Goal: Task Accomplishment & Management: Manage account settings

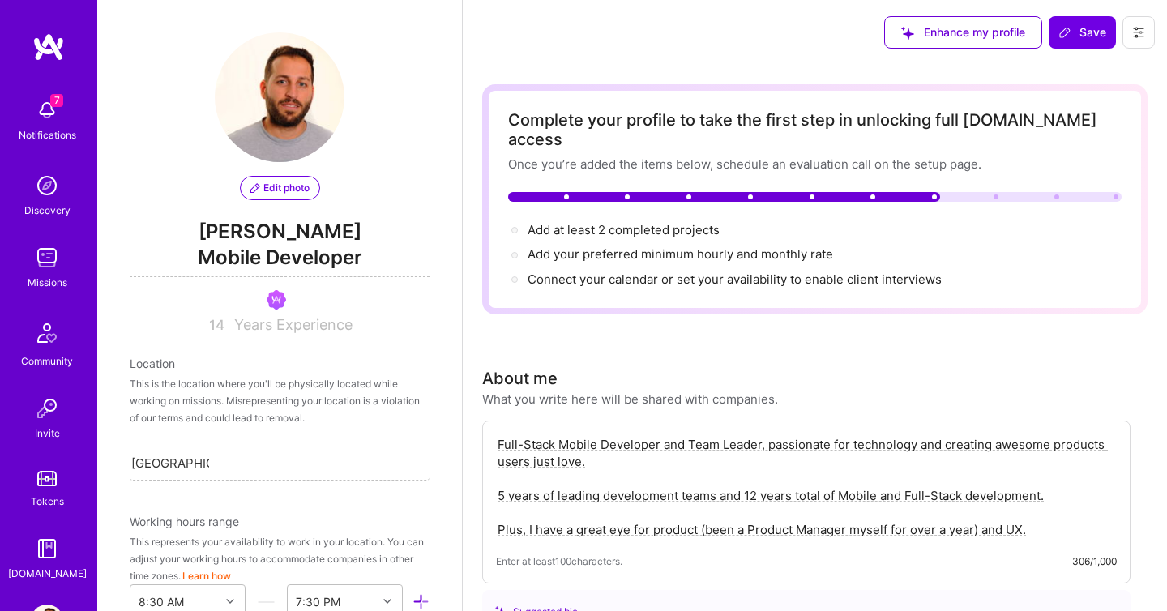
select select "IL"
select select "Right Now"
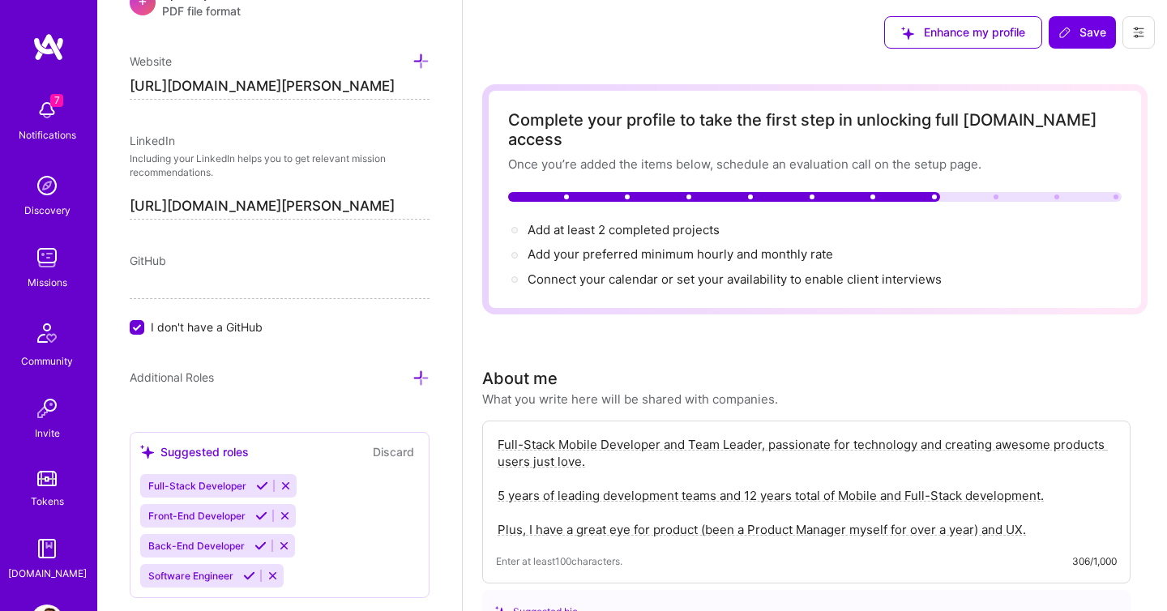
scroll to position [803, 0]
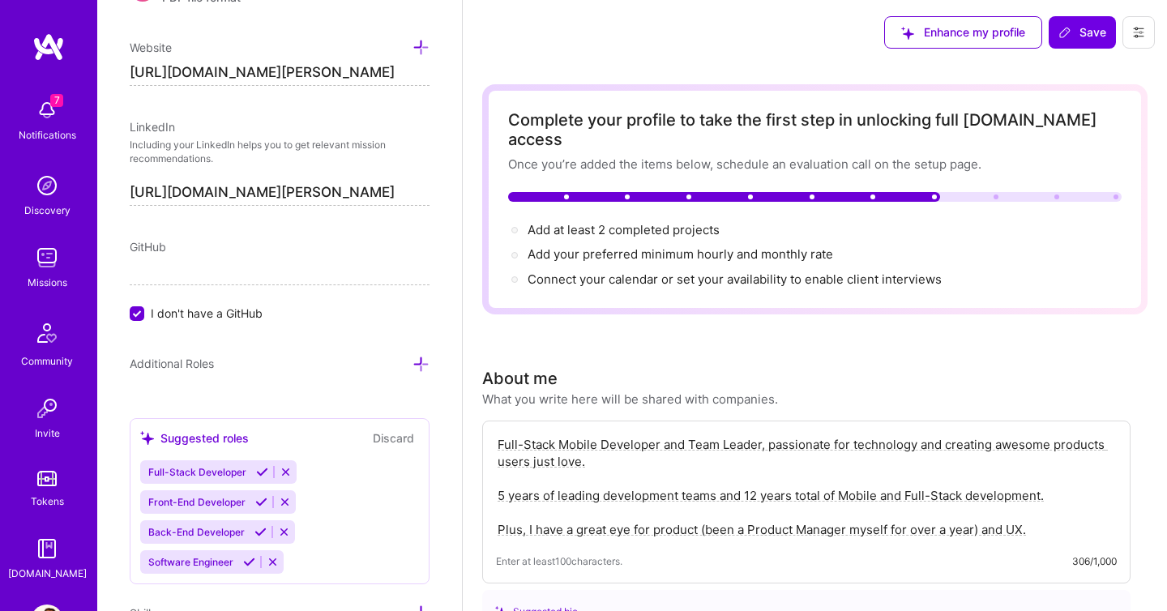
click at [315, 75] on input "[URL][DOMAIN_NAME][PERSON_NAME]" at bounding box center [280, 73] width 300 height 26
paste input
type input "[URL][DOMAIN_NAME]"
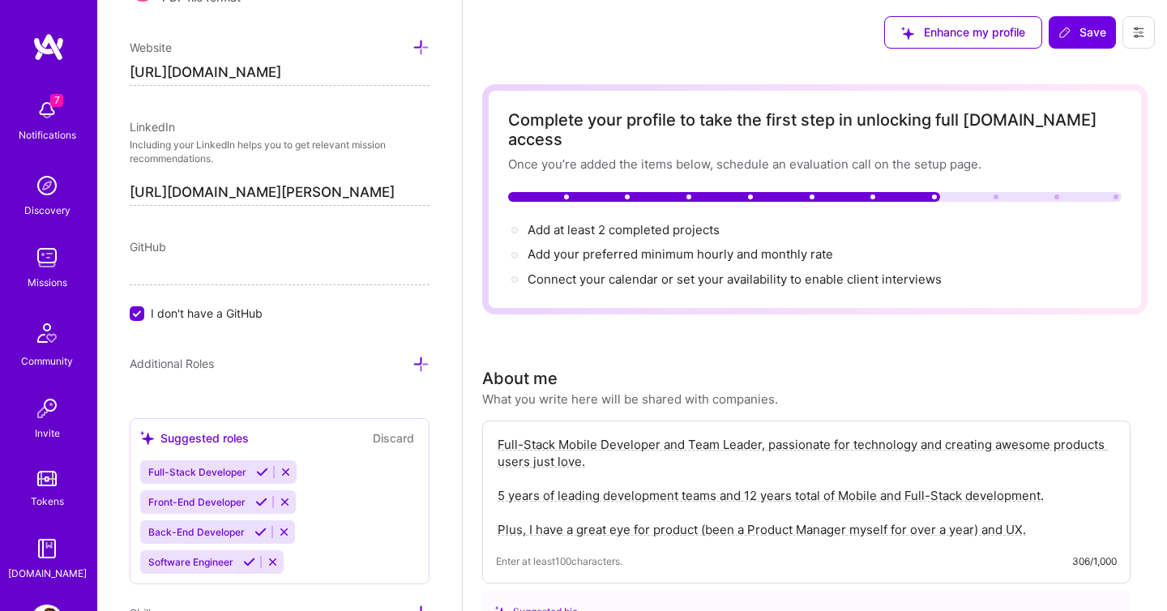
click at [332, 191] on input "[URL][DOMAIN_NAME][PERSON_NAME]" at bounding box center [280, 193] width 300 height 26
paste input "[DOMAIN_NAME][URL]"
type input "[URL][DOMAIN_NAME]"
click at [388, 152] on p "Including your LinkedIn helps you to get relevant mission recommendations." at bounding box center [280, 153] width 300 height 28
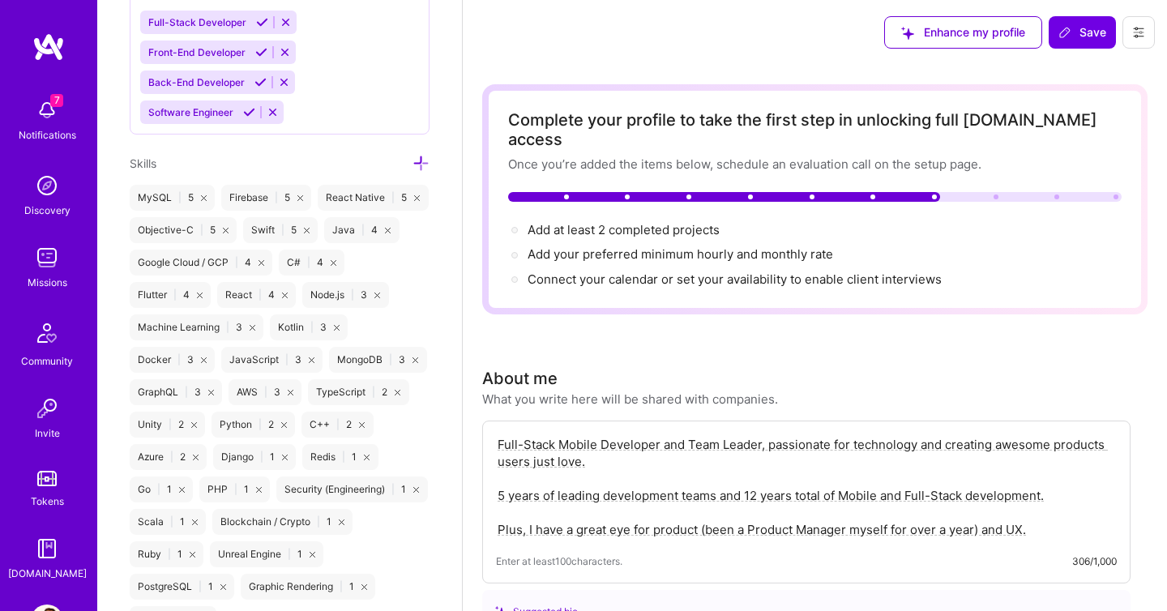
scroll to position [1154, 0]
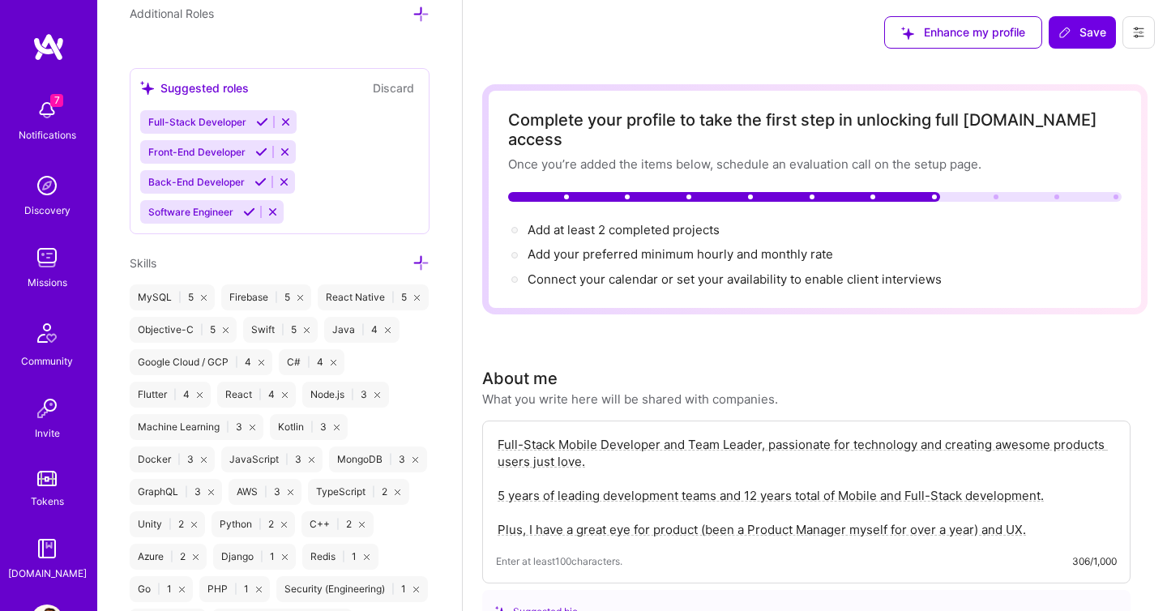
click at [148, 384] on div "Flutter | 4" at bounding box center [170, 395] width 81 height 26
click at [152, 392] on div "Flutter | 4" at bounding box center [170, 395] width 81 height 26
click at [259, 148] on icon at bounding box center [261, 152] width 12 height 12
click at [259, 118] on icon at bounding box center [262, 122] width 12 height 12
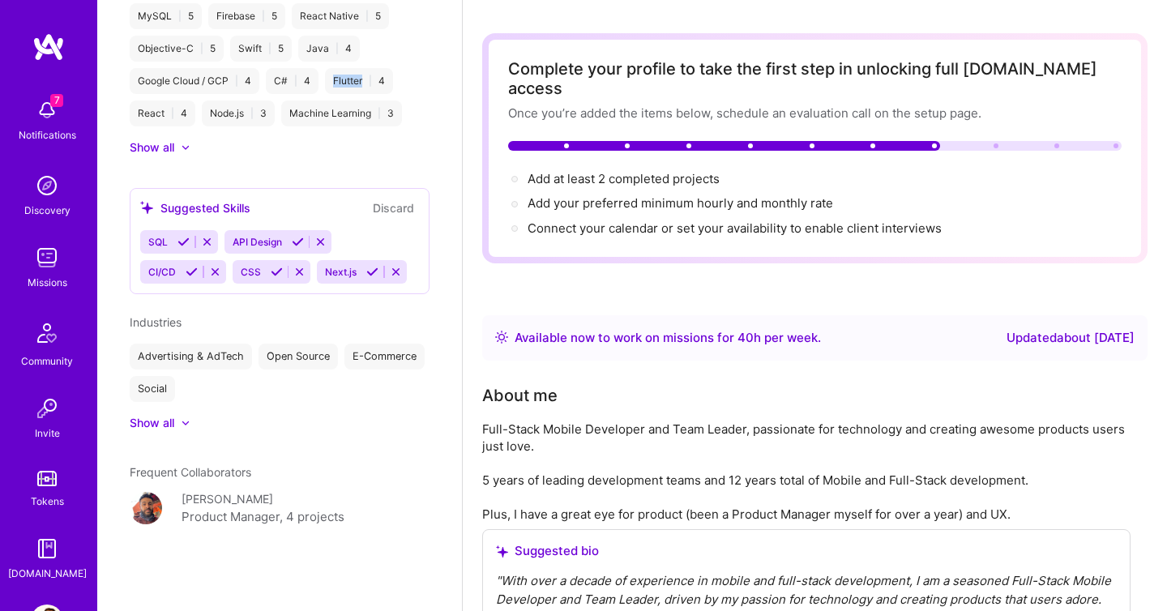
scroll to position [53, 0]
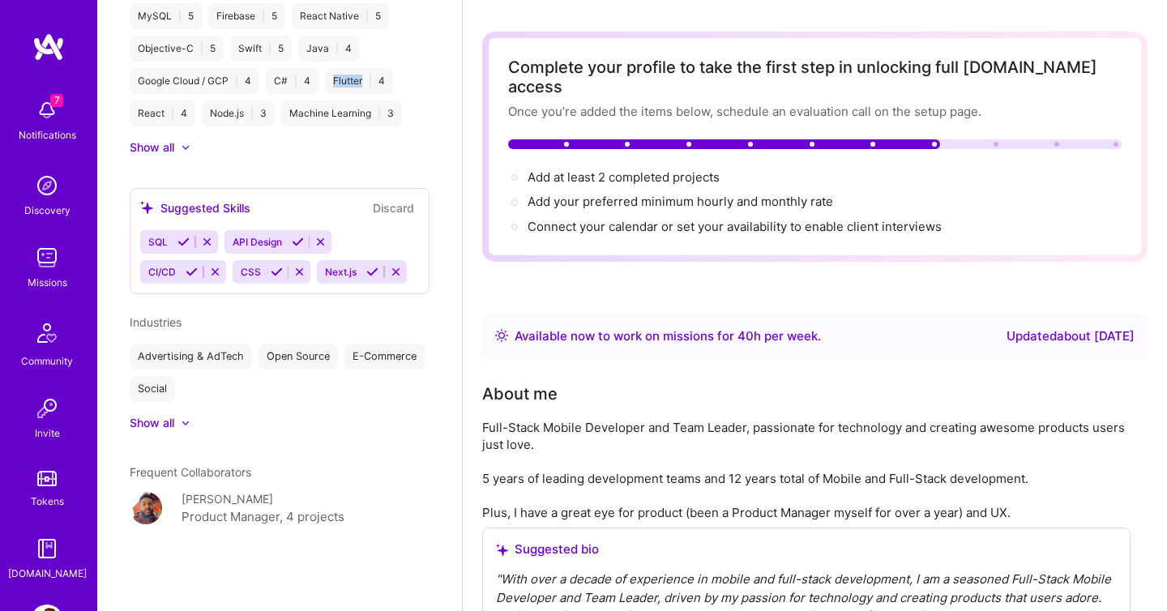
click at [166, 423] on div "Show all" at bounding box center [152, 423] width 45 height 16
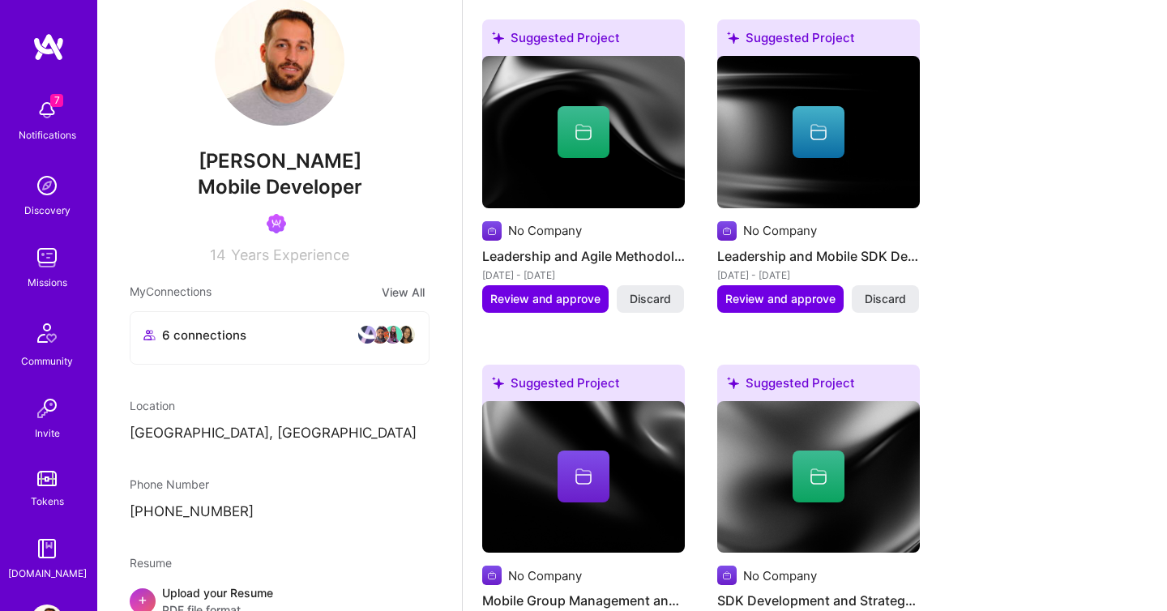
scroll to position [1575, 0]
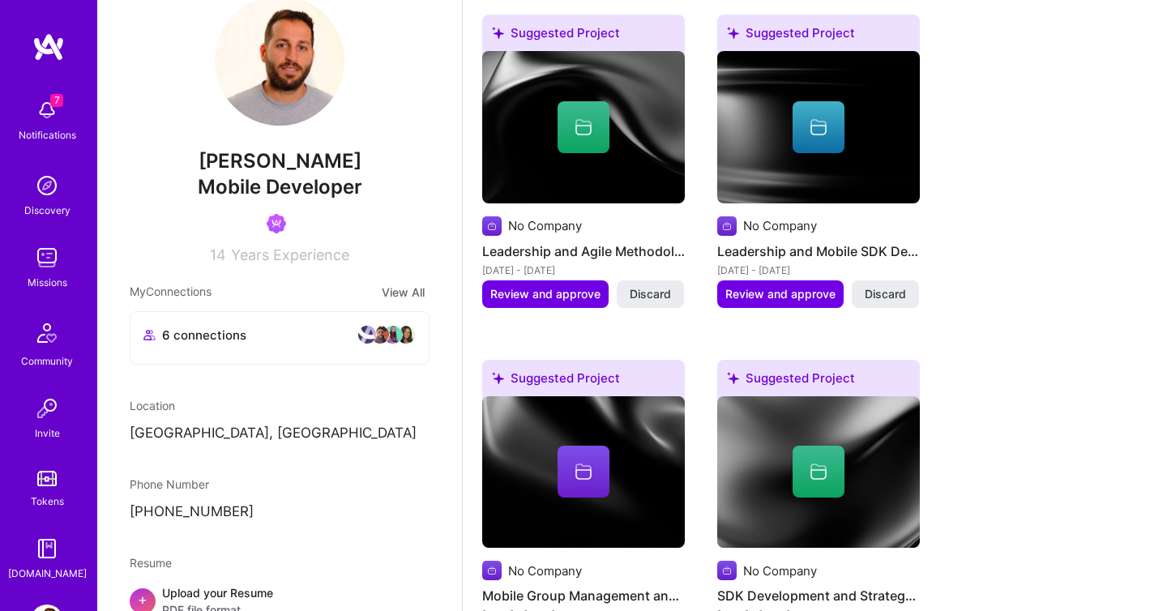
click at [44, 198] on img at bounding box center [47, 185] width 32 height 32
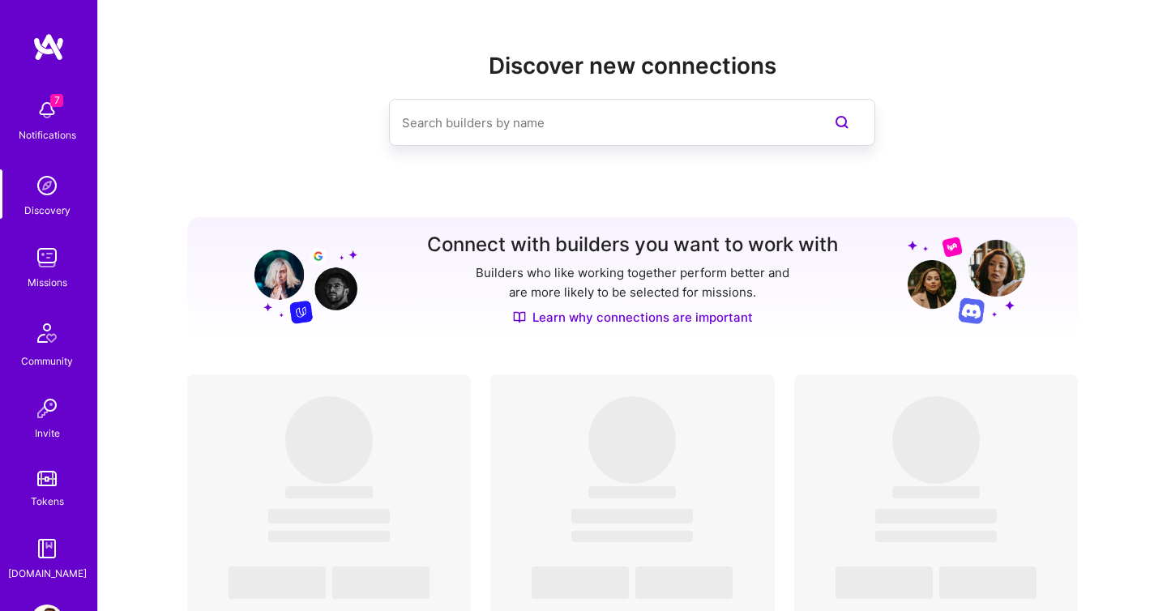
click at [36, 254] on img at bounding box center [47, 258] width 32 height 32
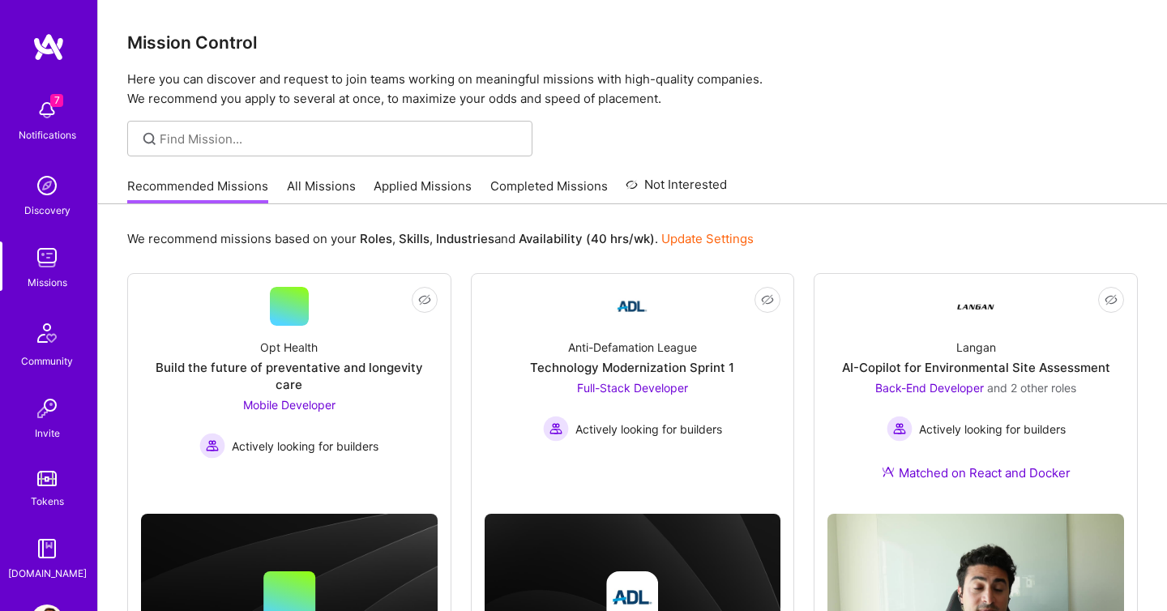
scroll to position [58, 0]
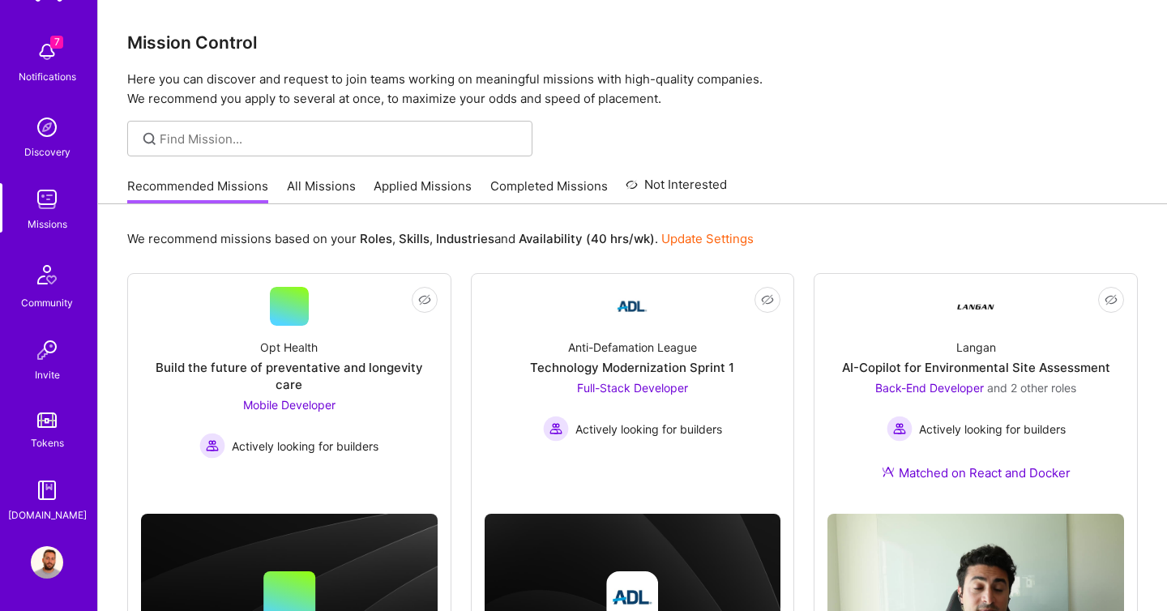
click at [40, 562] on img at bounding box center [47, 562] width 32 height 32
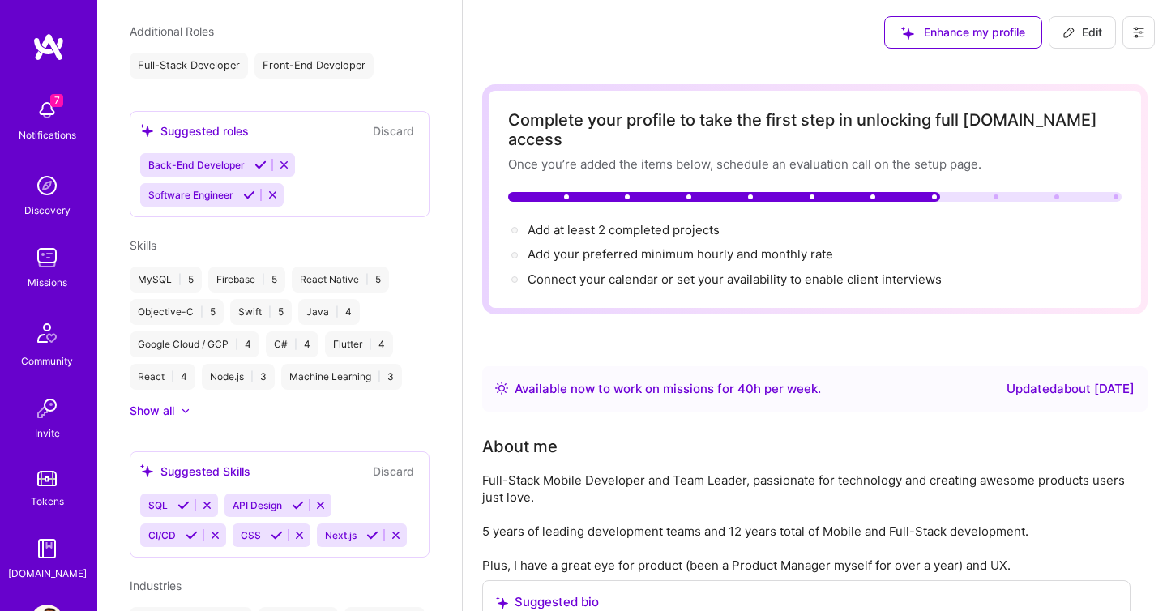
scroll to position [743, 0]
click at [216, 74] on div "Full-Stack Developer" at bounding box center [189, 64] width 118 height 26
click at [289, 77] on div "Front-End Developer" at bounding box center [314, 64] width 119 height 26
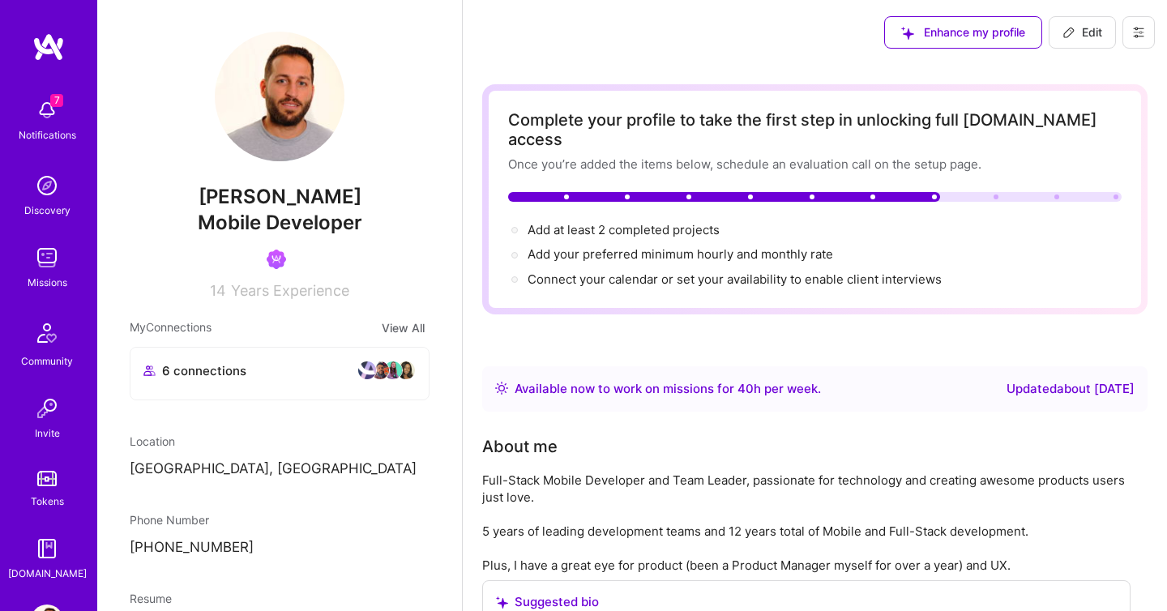
scroll to position [0, 0]
click at [1077, 34] on span "Edit" at bounding box center [1083, 32] width 40 height 16
select select "IL"
select select "Right Now"
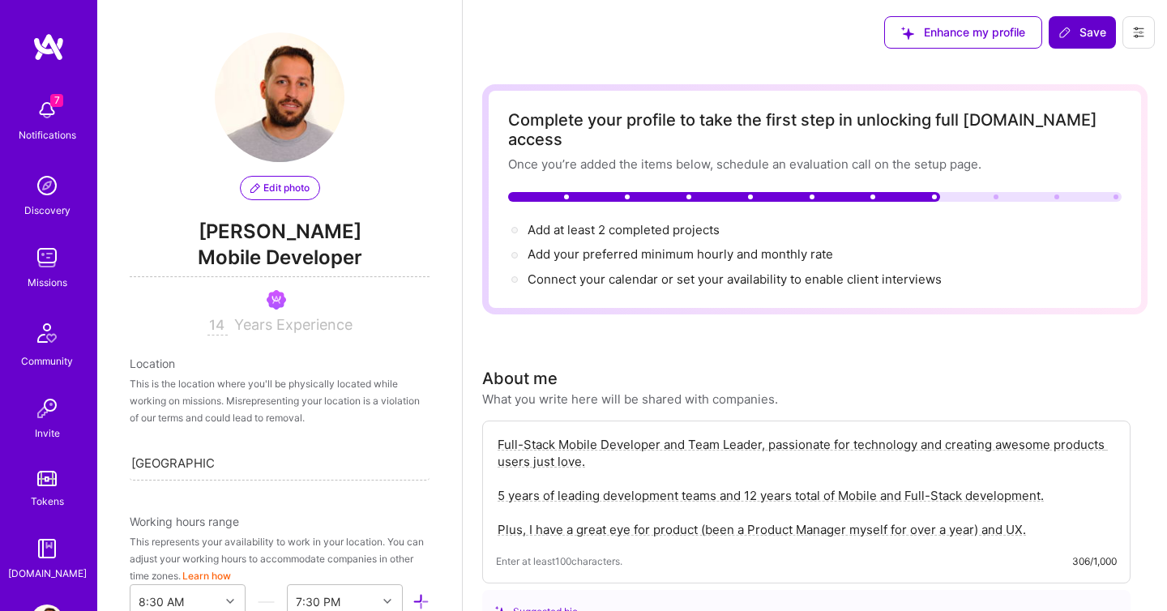
scroll to position [690, 0]
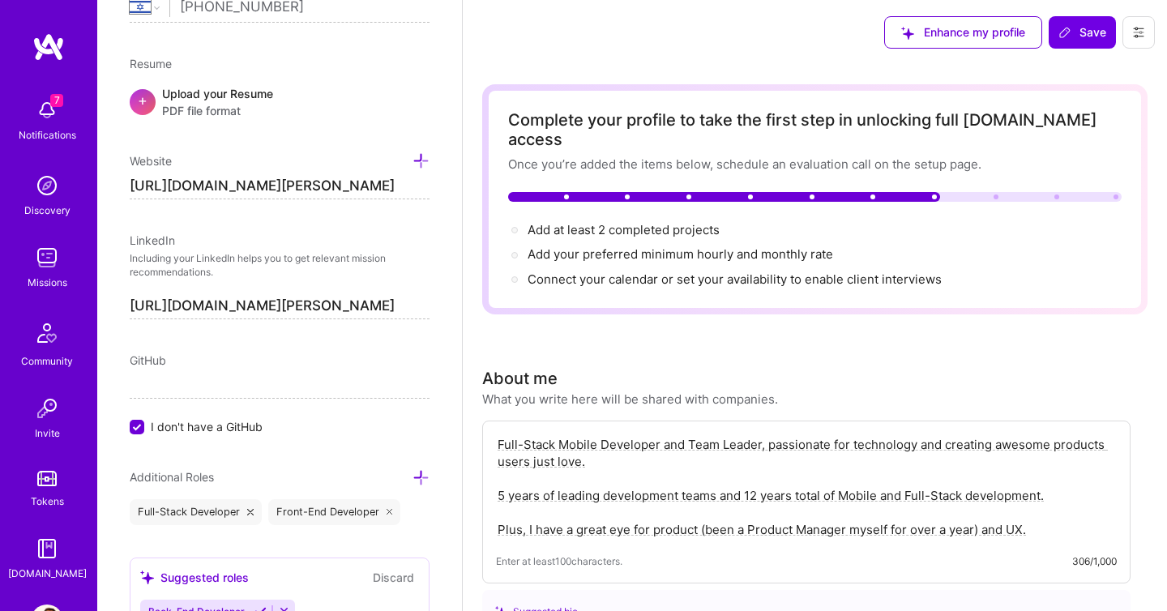
click at [348, 180] on input "[URL][DOMAIN_NAME][PERSON_NAME]" at bounding box center [280, 186] width 300 height 26
paste input
type input "[URL][DOMAIN_NAME]"
click at [334, 310] on input "[URL][DOMAIN_NAME][PERSON_NAME]" at bounding box center [280, 306] width 300 height 26
paste input "[DOMAIN_NAME][URL]"
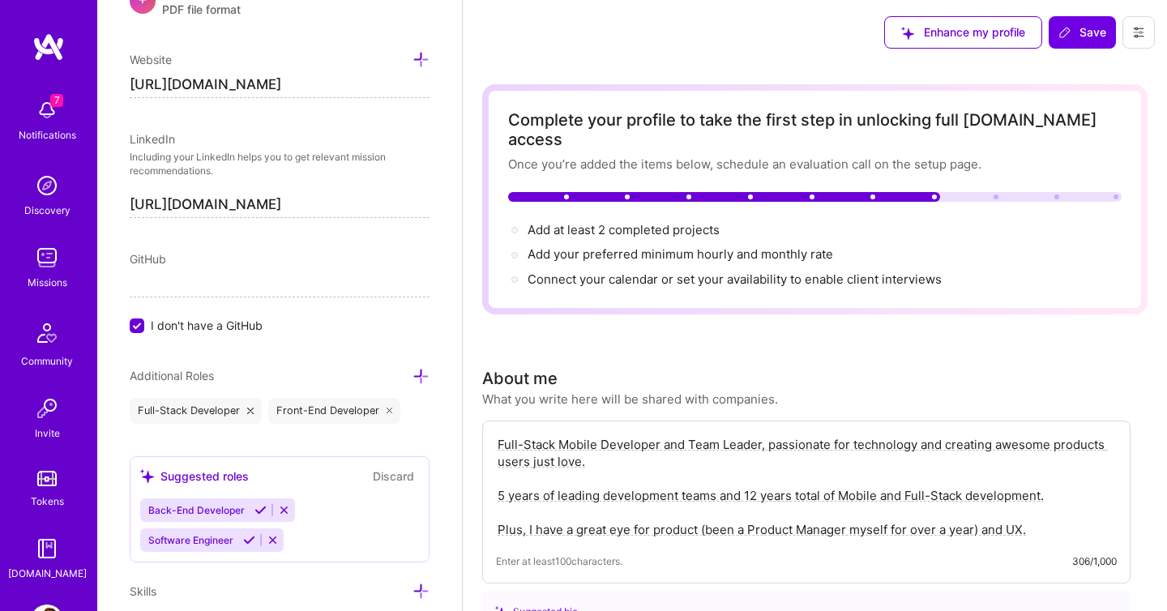
scroll to position [794, 0]
type input "[URL][DOMAIN_NAME]"
click at [251, 409] on icon at bounding box center [250, 408] width 6 height 6
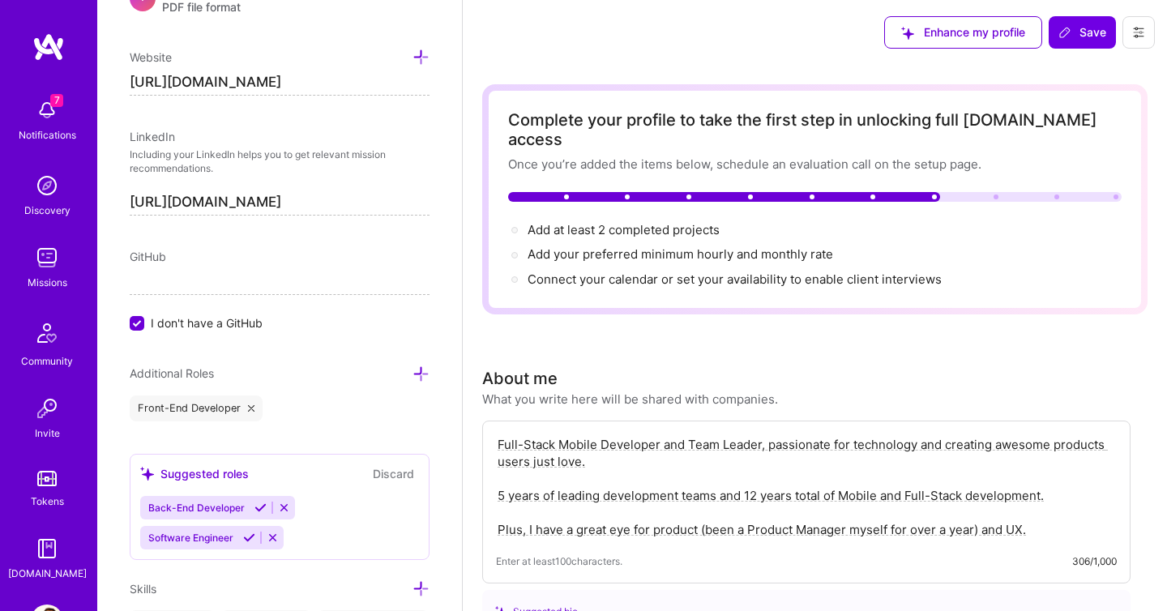
click at [251, 409] on icon at bounding box center [251, 408] width 6 height 6
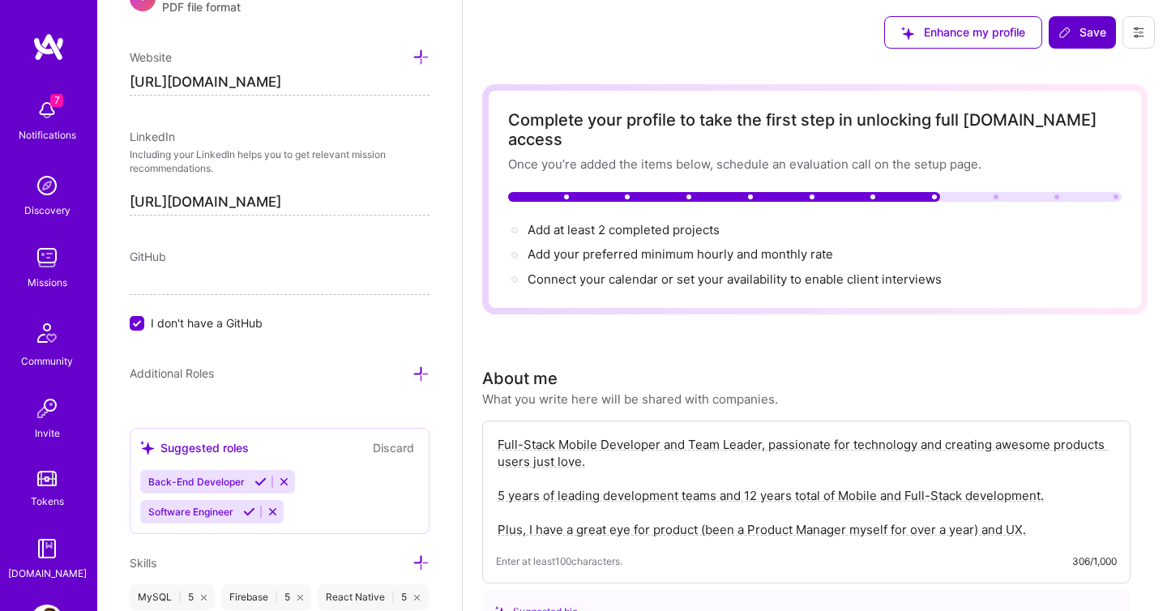
click at [1072, 38] on icon at bounding box center [1065, 32] width 13 height 13
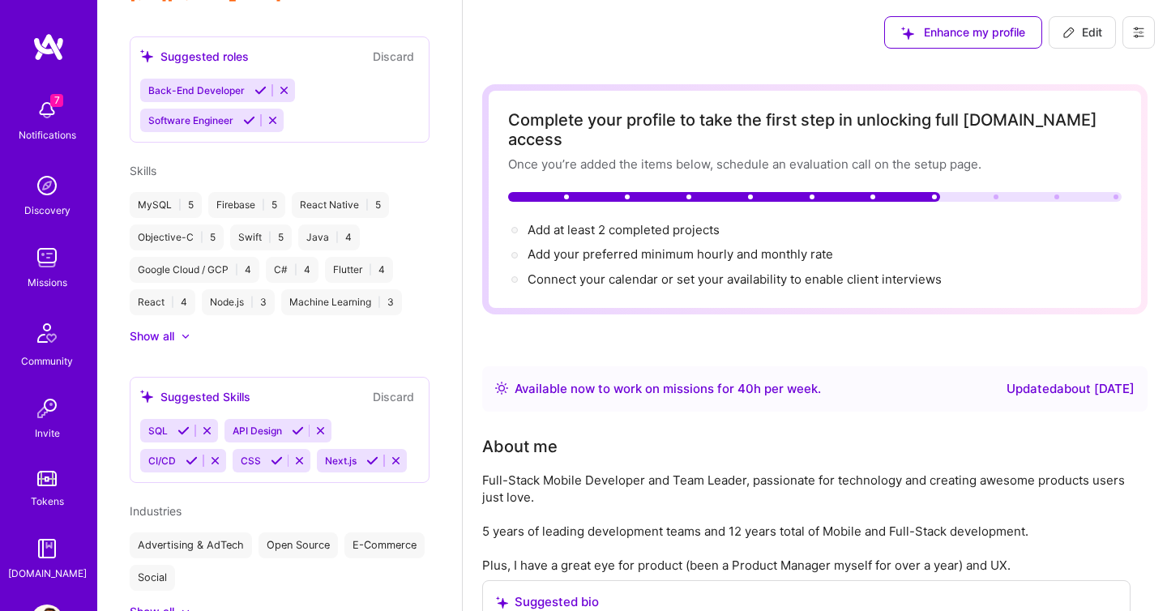
scroll to position [706, 0]
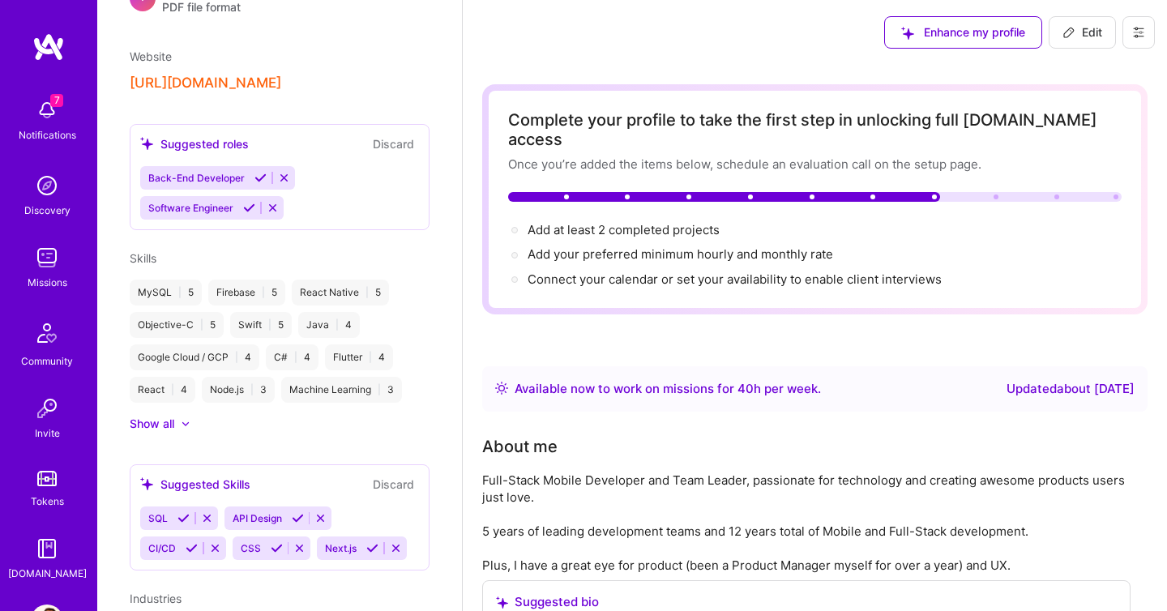
click at [42, 263] on img at bounding box center [47, 258] width 32 height 32
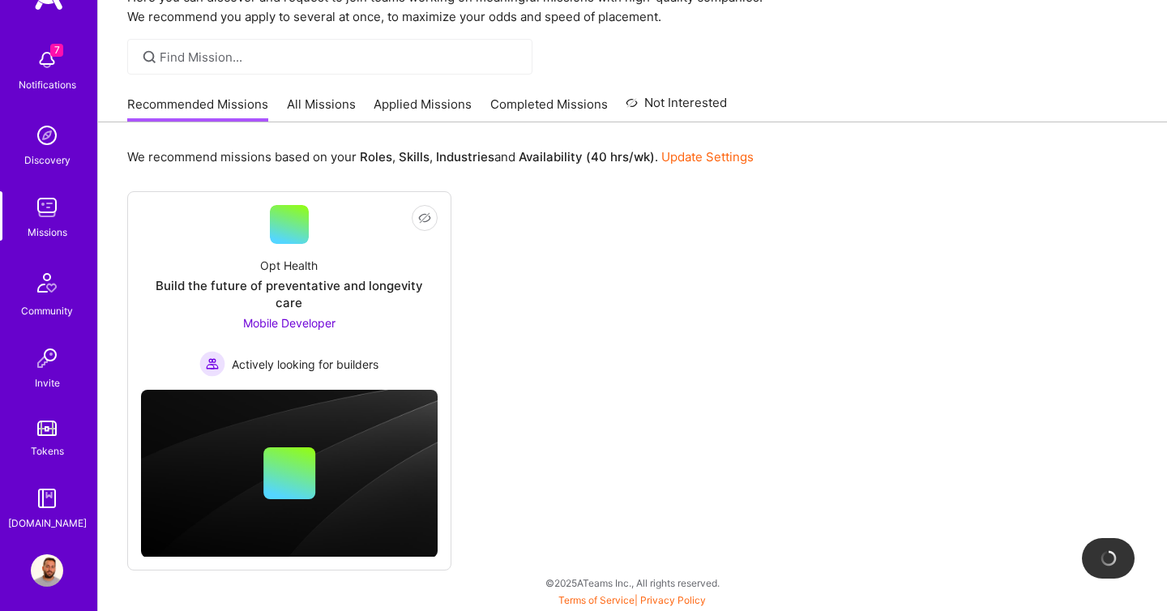
scroll to position [58, 0]
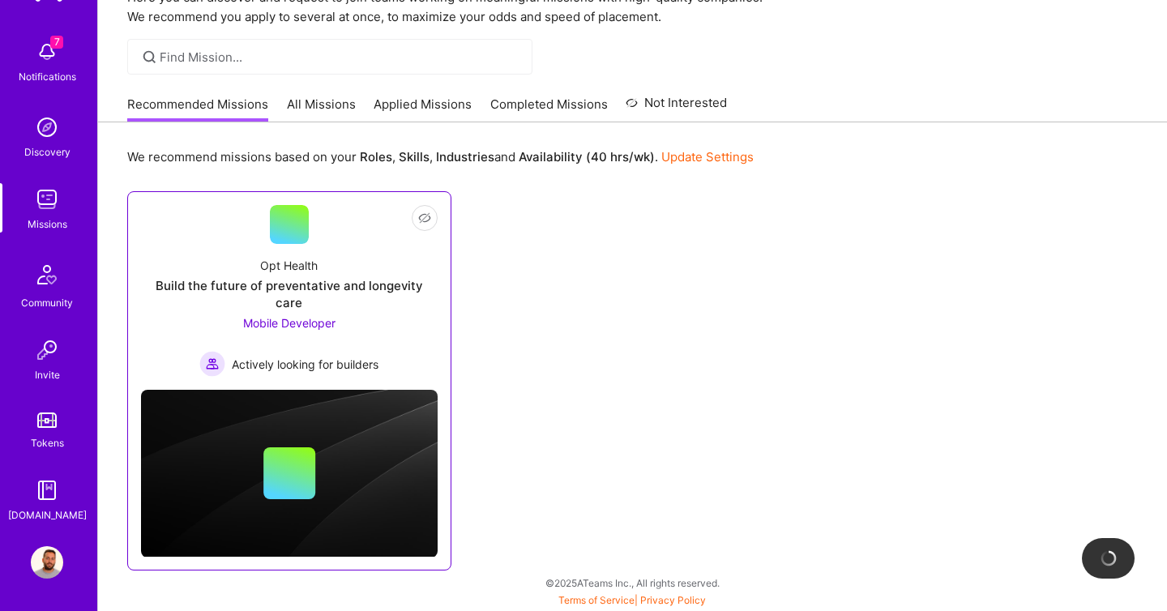
click at [253, 283] on div "Build the future of preventative and longevity care" at bounding box center [289, 294] width 297 height 34
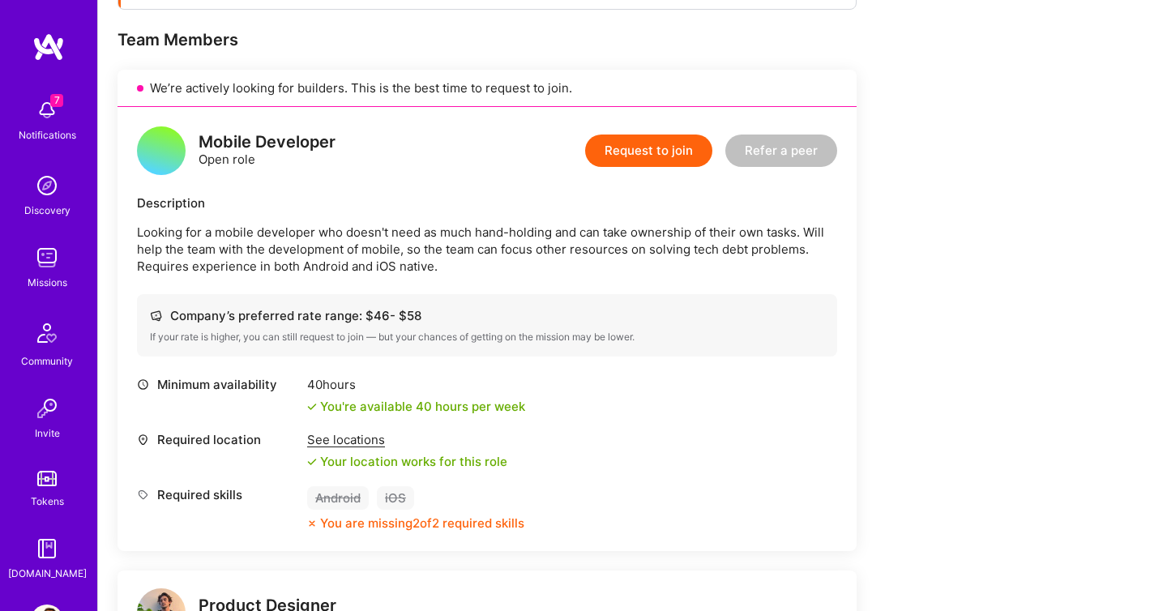
scroll to position [314, 0]
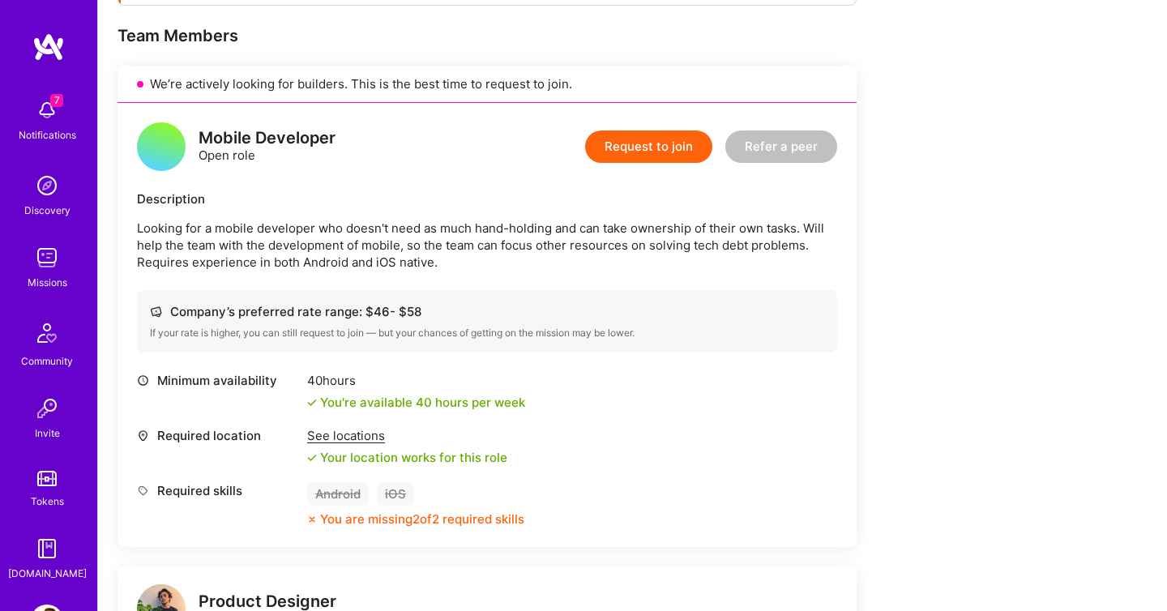
click at [341, 438] on div "See locations" at bounding box center [407, 435] width 200 height 17
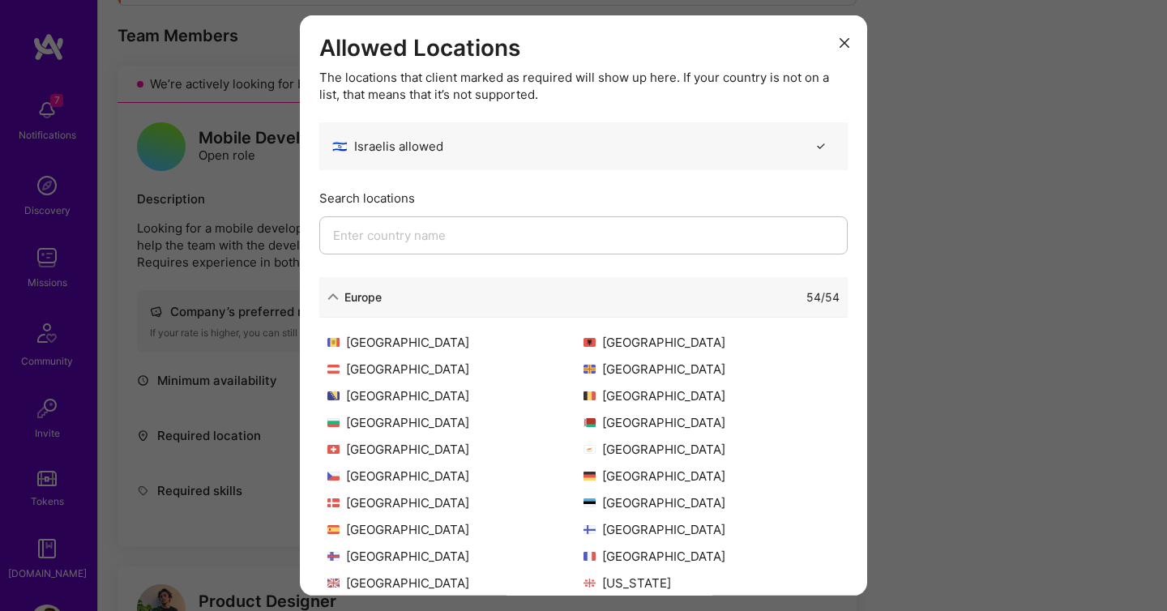
click at [846, 42] on icon "modal" at bounding box center [845, 43] width 10 height 10
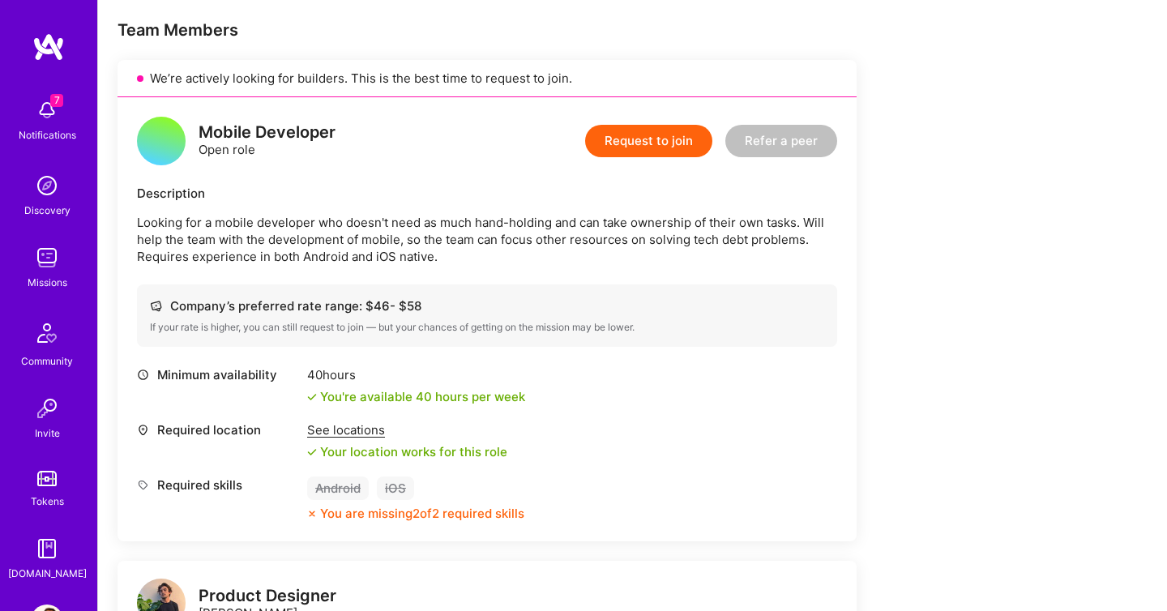
scroll to position [58, 0]
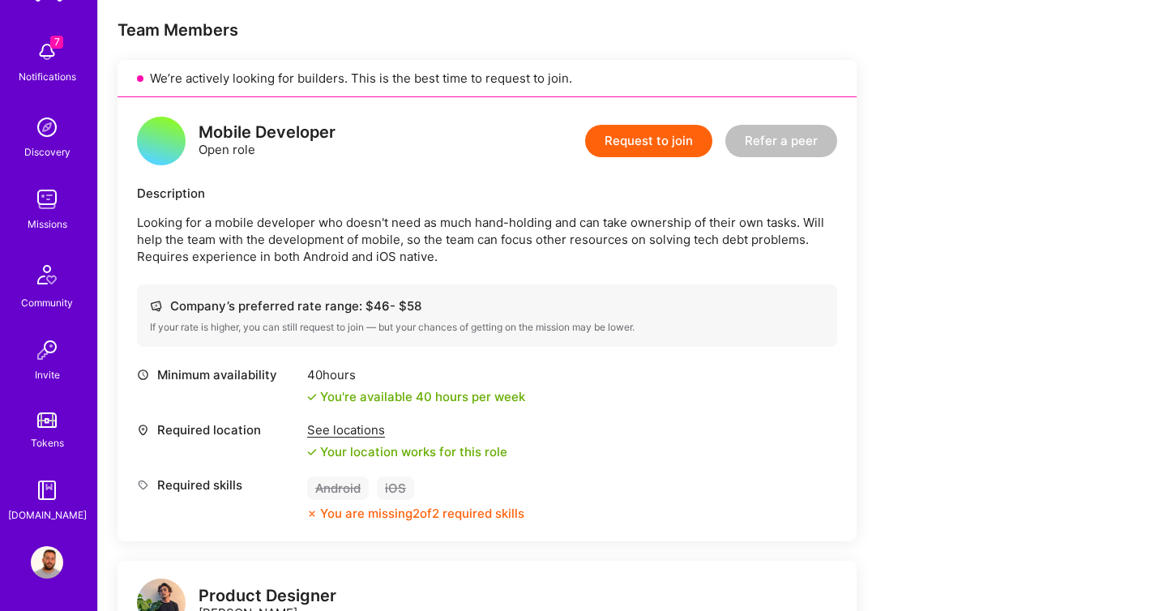
click at [47, 562] on img at bounding box center [47, 562] width 32 height 32
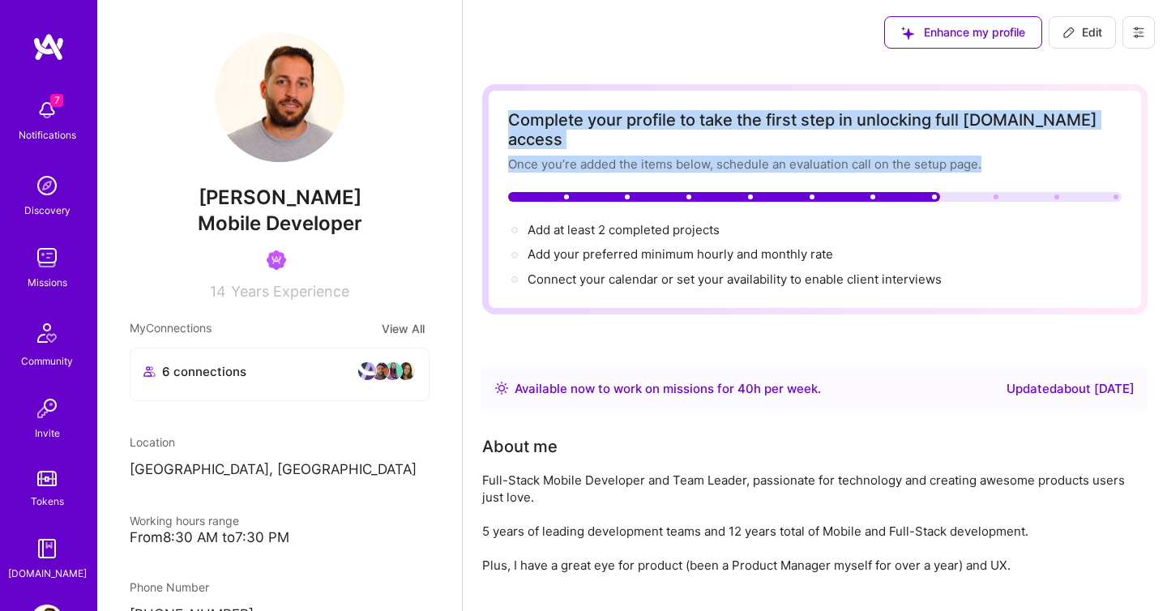
drag, startPoint x: 619, startPoint y: 200, endPoint x: 765, endPoint y: 91, distance: 182.4
click at [765, 94] on div "Complete your profile to take the first step in unlocking full [DOMAIN_NAME] ac…" at bounding box center [815, 199] width 666 height 230
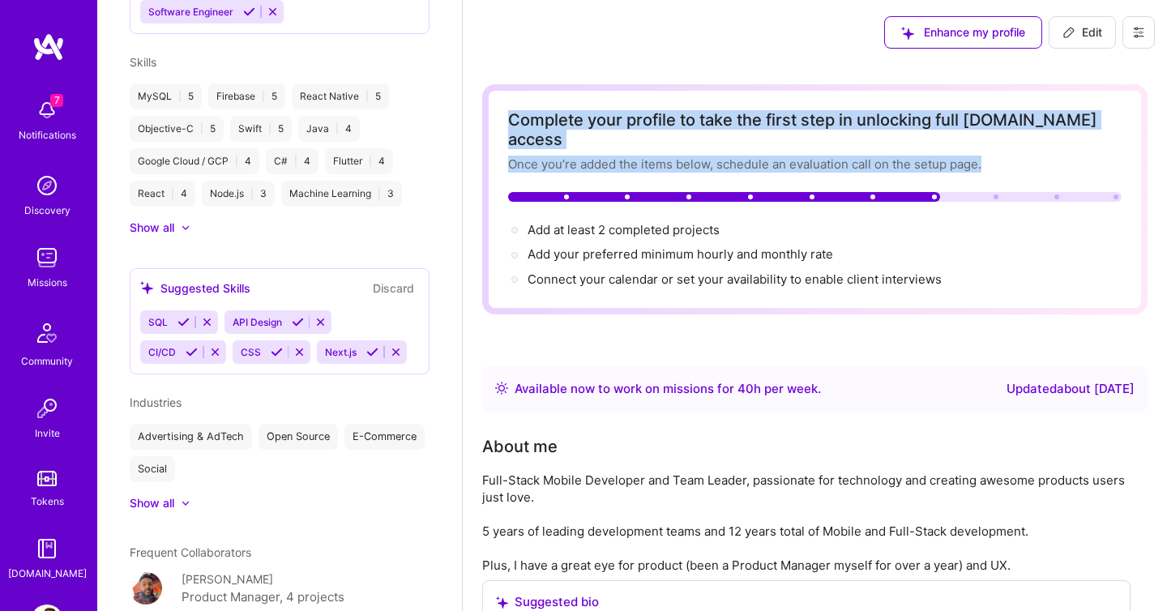
scroll to position [917, 0]
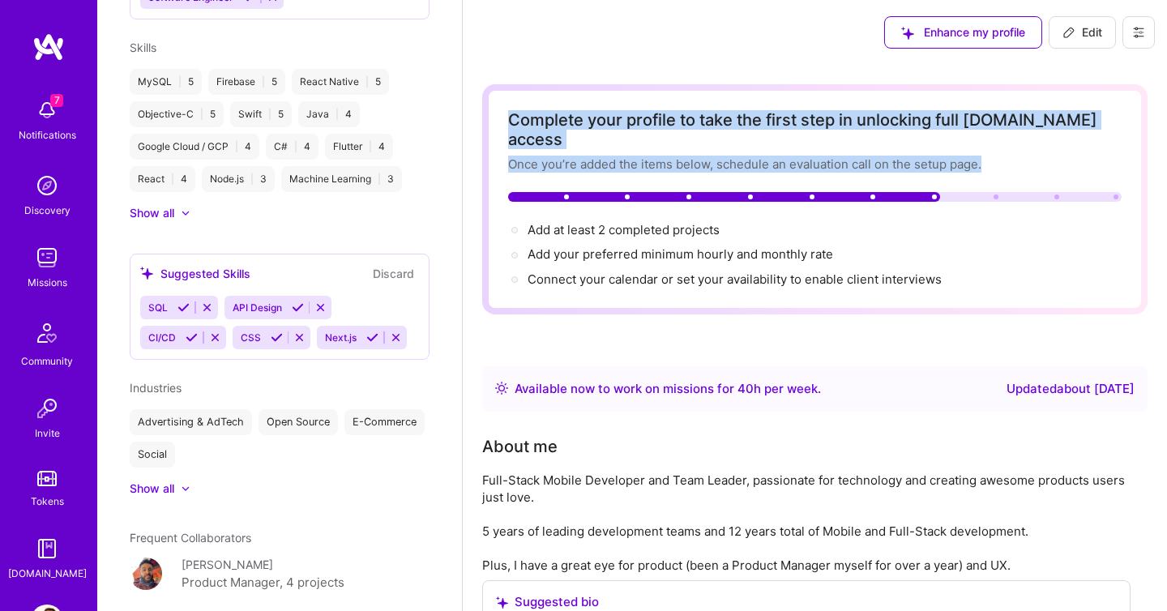
click at [1082, 35] on span "Edit" at bounding box center [1083, 32] width 40 height 16
select select "IL"
select select "Right Now"
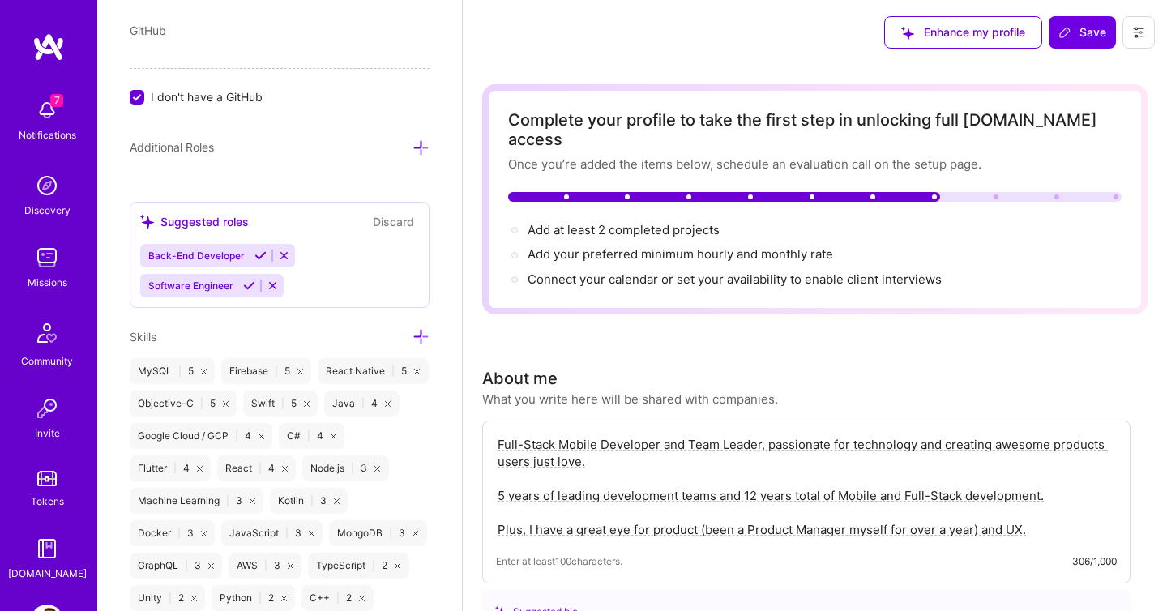
scroll to position [1018, 0]
click at [422, 337] on icon at bounding box center [421, 338] width 17 height 17
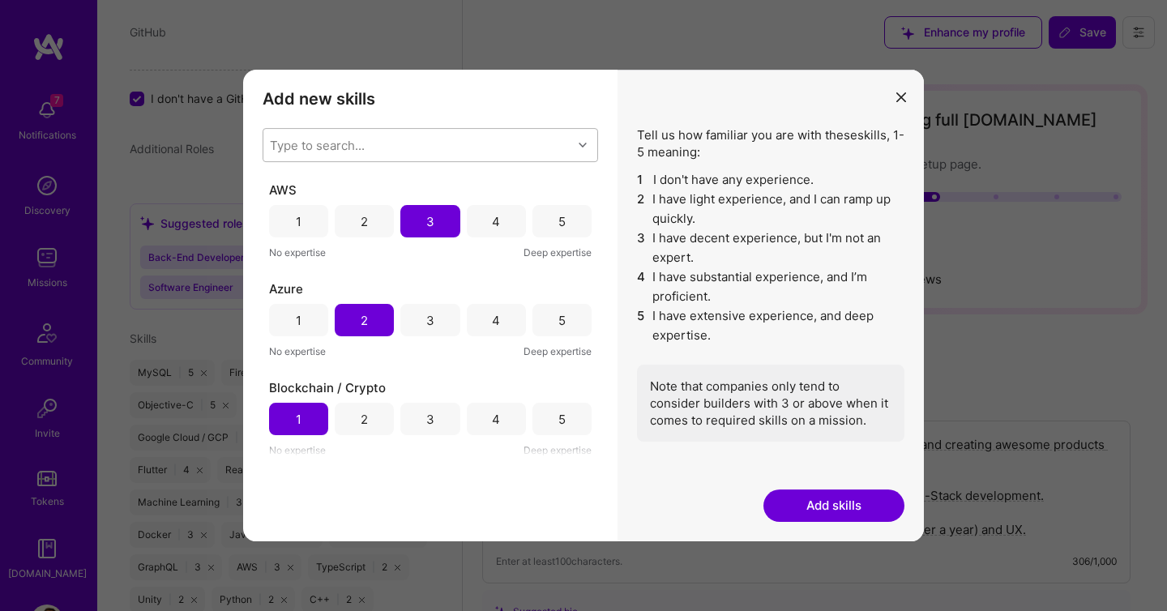
click at [332, 143] on div "Type to search..." at bounding box center [317, 145] width 95 height 17
type input "ios"
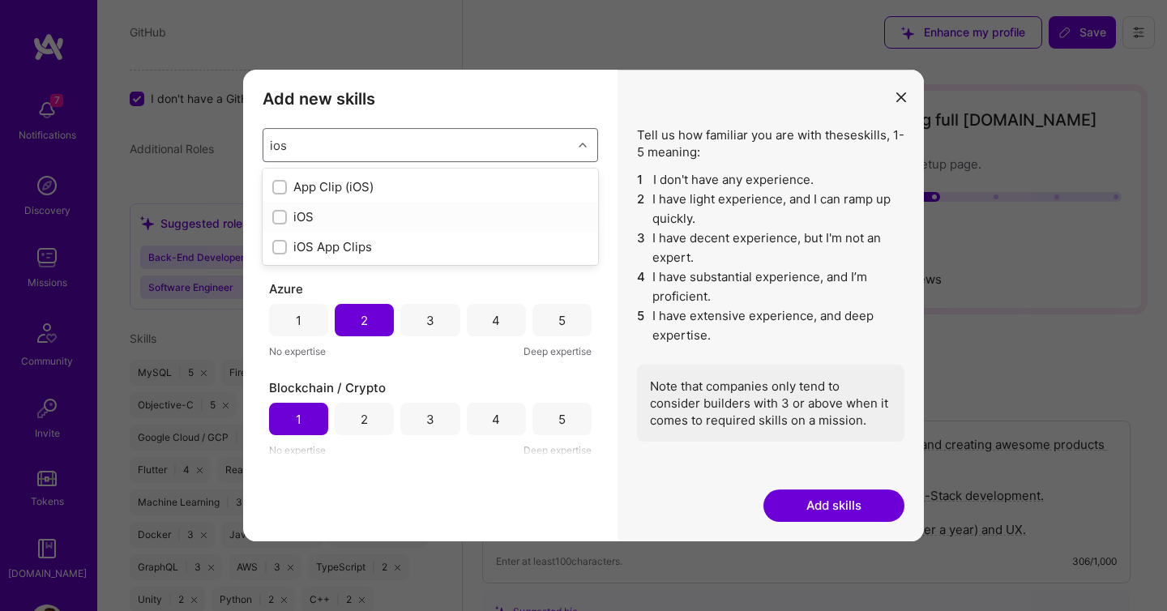
click at [273, 217] on div "modal" at bounding box center [279, 217] width 15 height 15
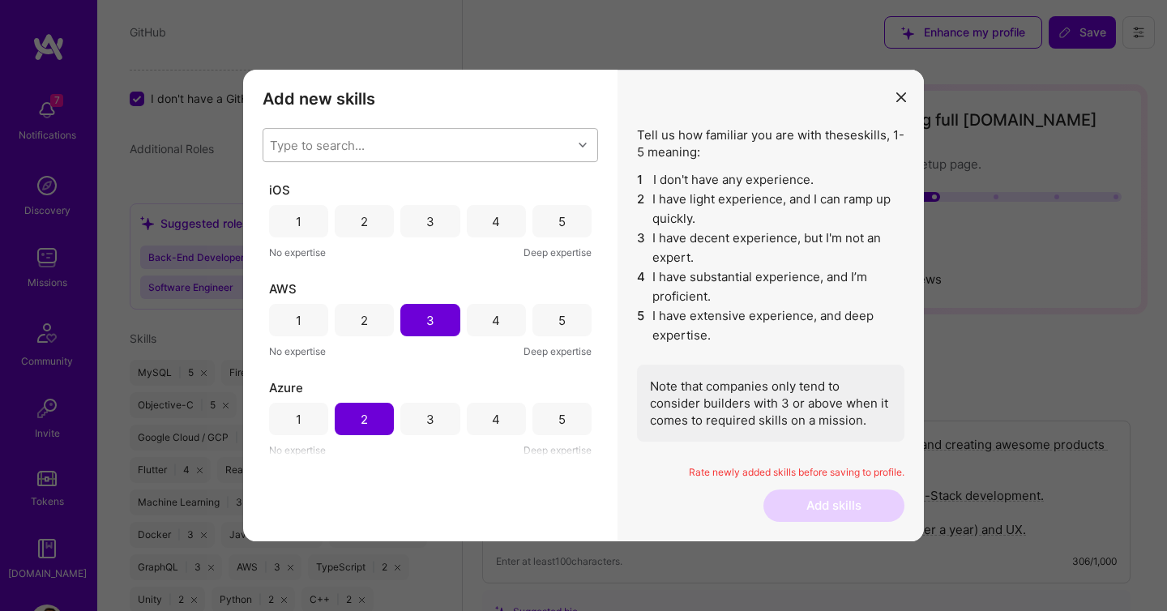
click at [547, 229] on div "5" at bounding box center [562, 221] width 59 height 32
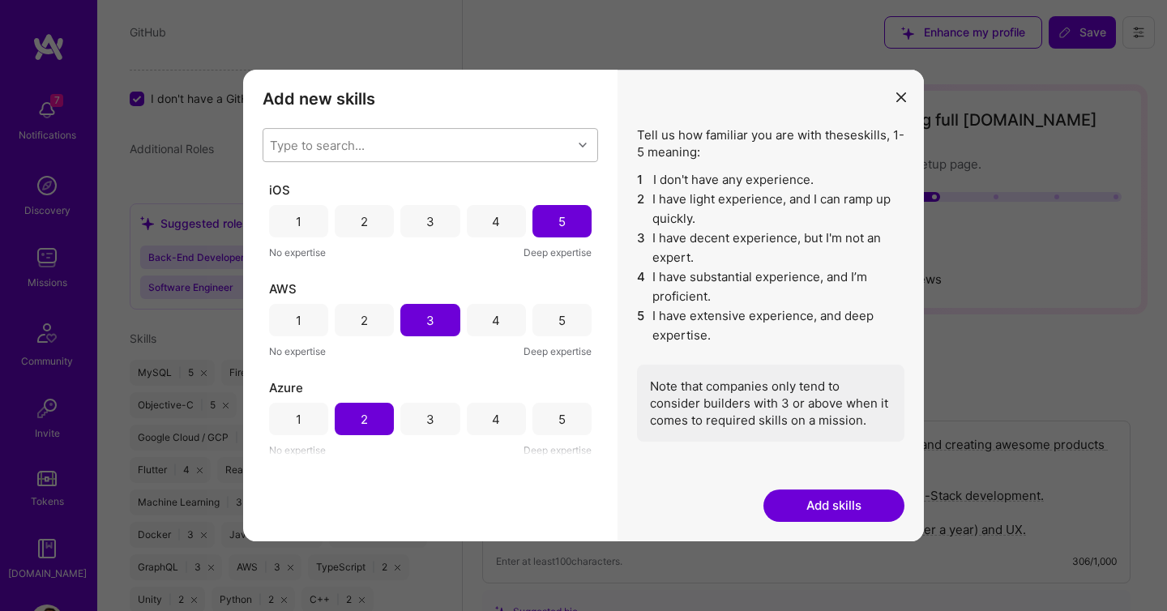
drag, startPoint x: 547, startPoint y: 229, endPoint x: 460, endPoint y: 171, distance: 104.6
click at [546, 228] on div "5" at bounding box center [562, 221] width 59 height 32
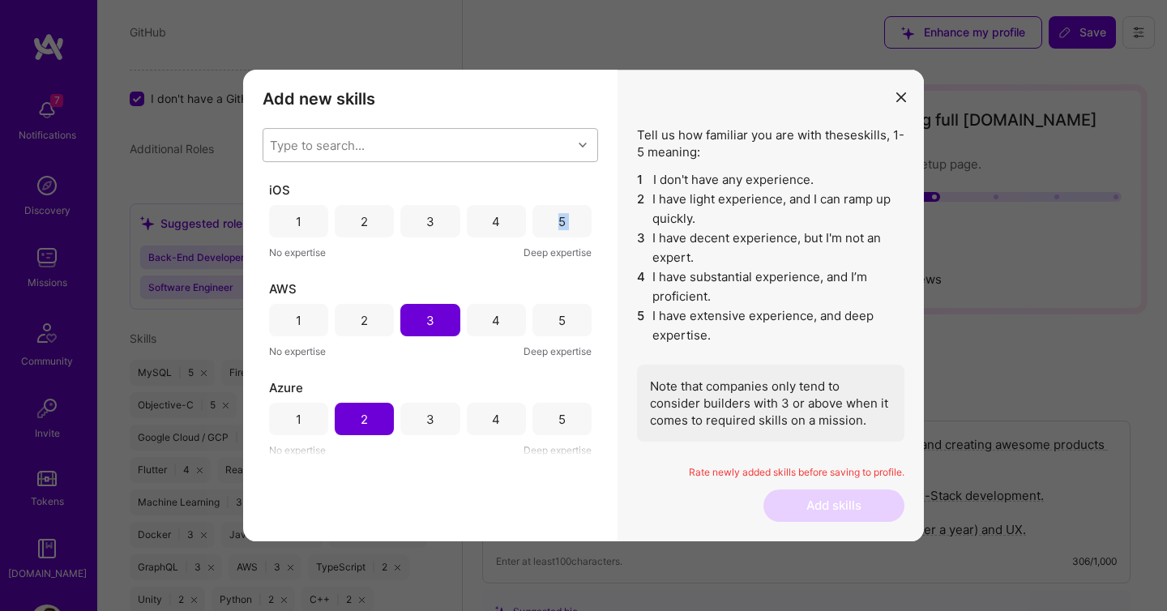
click at [427, 143] on div "Type to search..." at bounding box center [417, 145] width 309 height 32
type input "android"
click at [312, 181] on div "Android" at bounding box center [430, 186] width 316 height 17
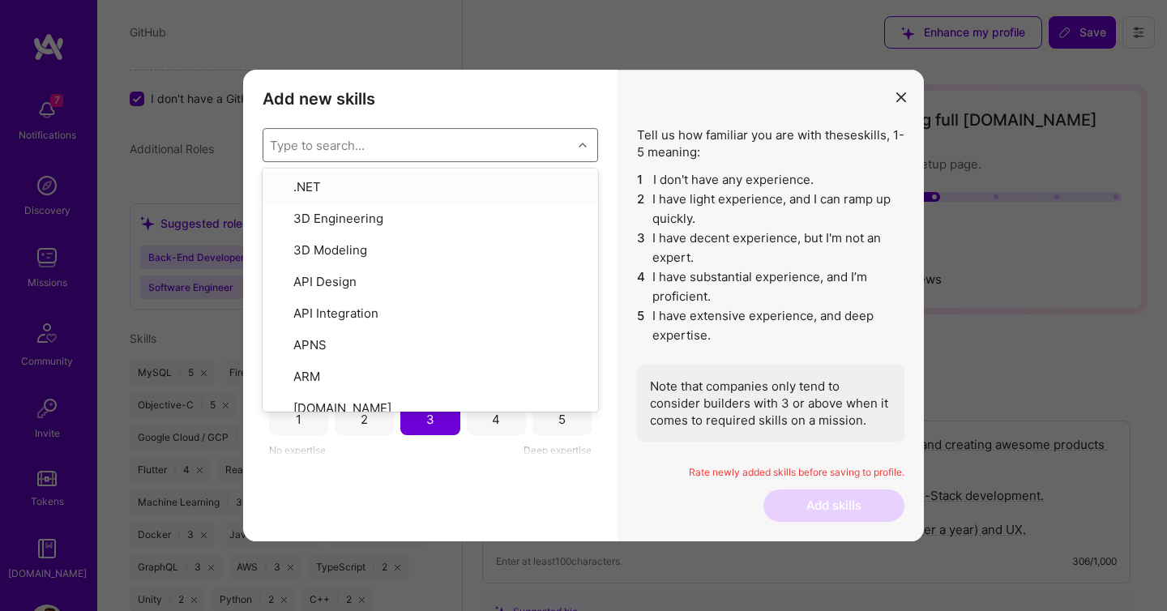
click at [444, 105] on h3 "Add new skills" at bounding box center [431, 98] width 336 height 19
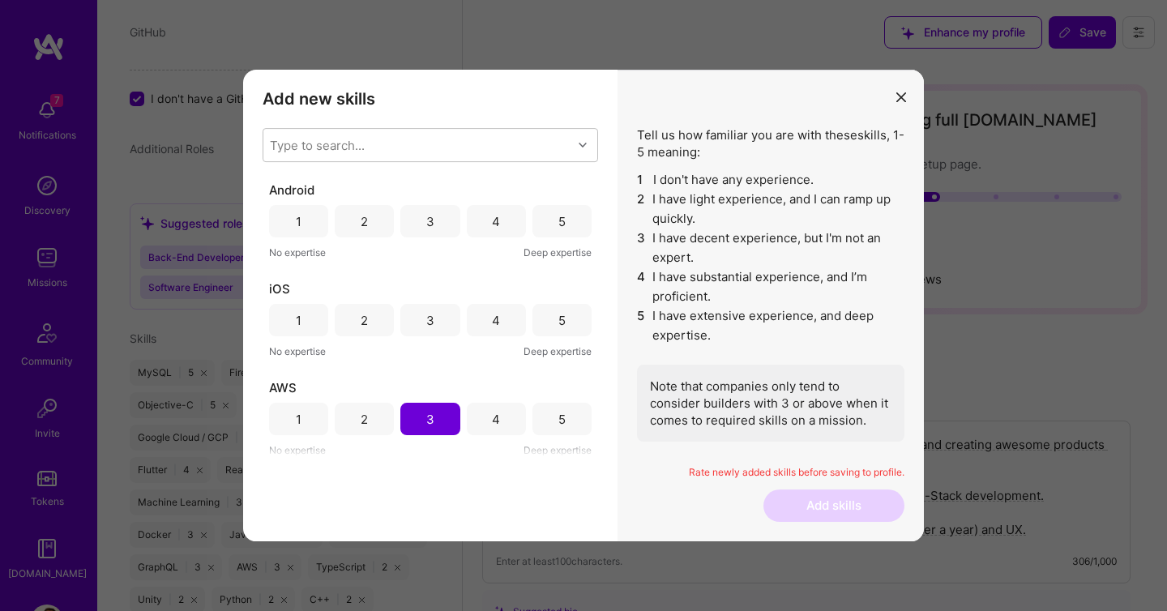
click at [502, 221] on div "4" at bounding box center [496, 221] width 59 height 32
click at [564, 323] on div "5" at bounding box center [562, 320] width 59 height 32
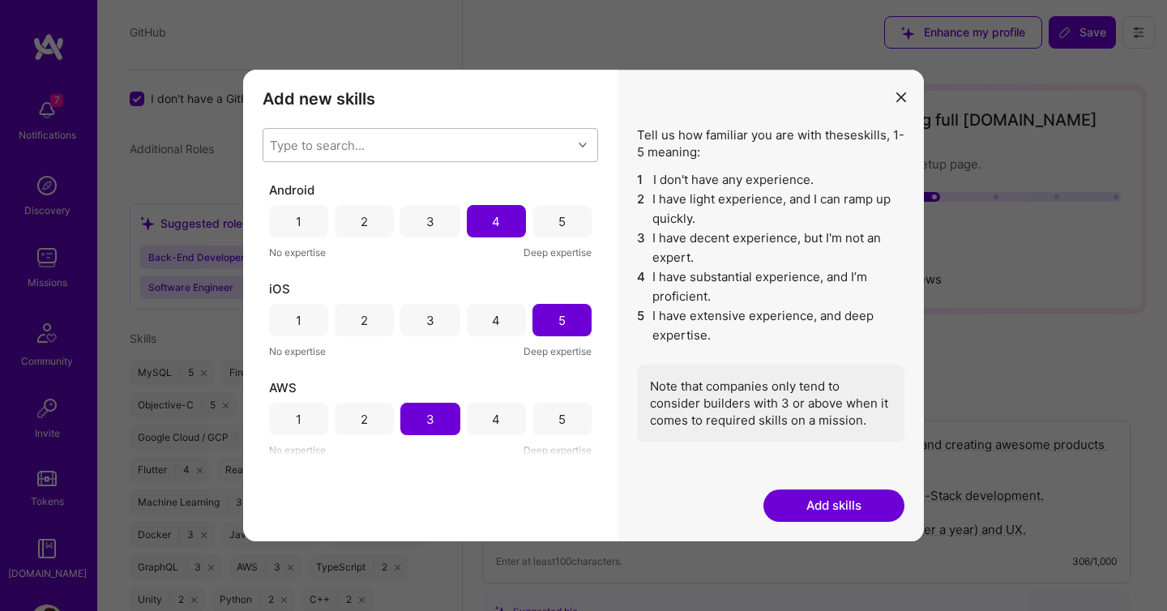
click at [429, 131] on div "Type to search..." at bounding box center [417, 145] width 309 height 32
type input "flutter"
click at [315, 182] on div "Flutter" at bounding box center [430, 186] width 316 height 17
checkbox input "false"
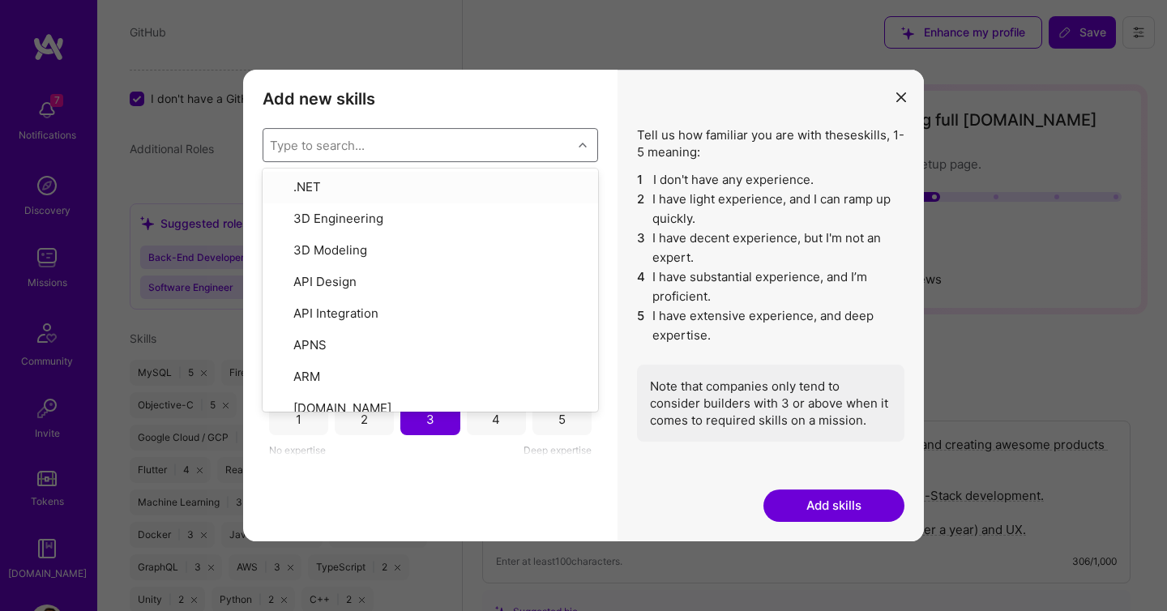
click at [414, 107] on h3 "Add new skills" at bounding box center [431, 98] width 336 height 19
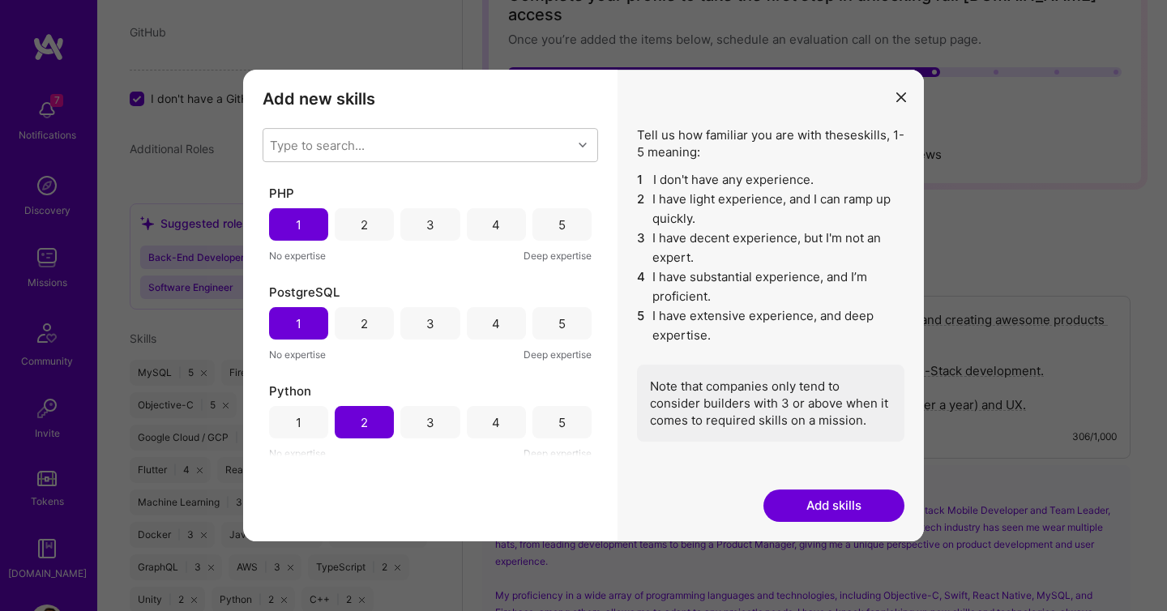
scroll to position [1945, 0]
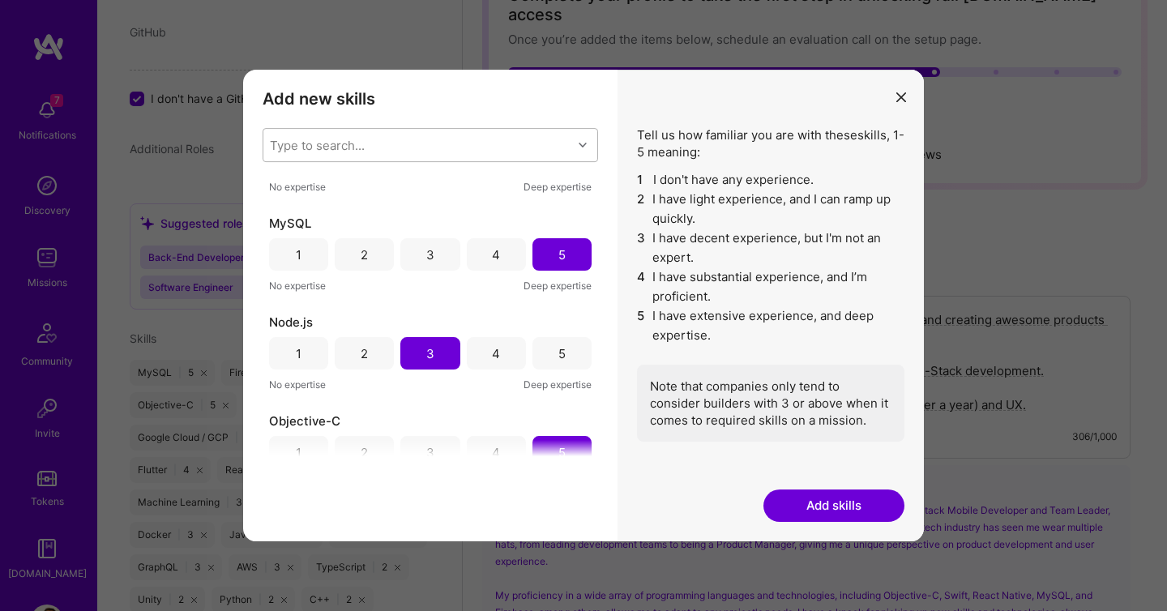
click at [385, 142] on div "Type to search..." at bounding box center [417, 145] width 309 height 32
type input "flutter"
click at [307, 186] on div "Flutter" at bounding box center [430, 186] width 316 height 17
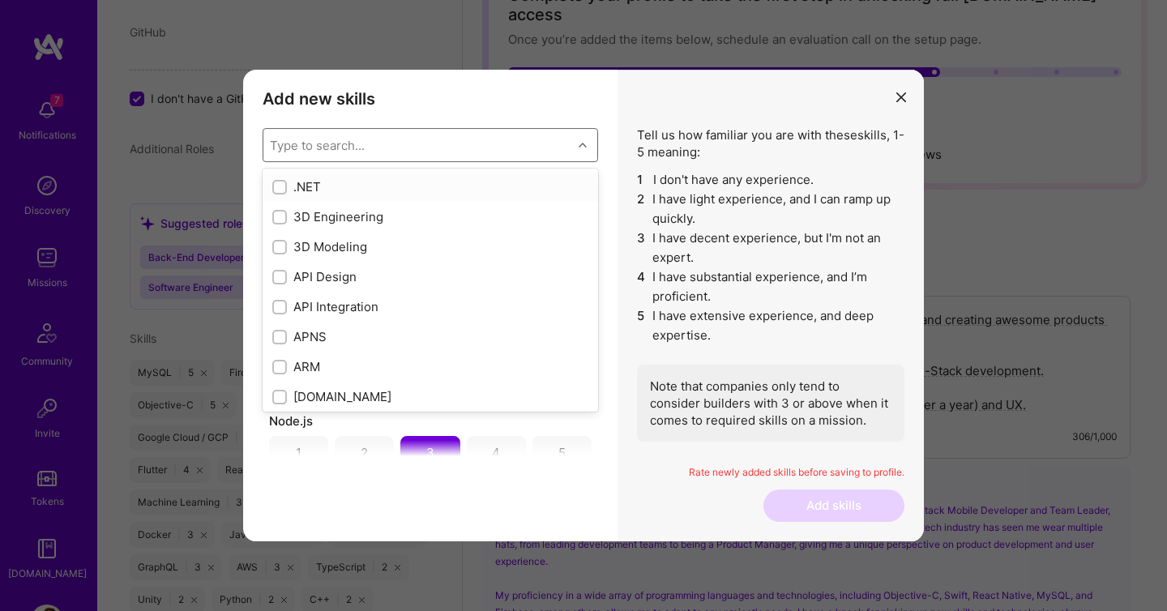
scroll to position [2044, 0]
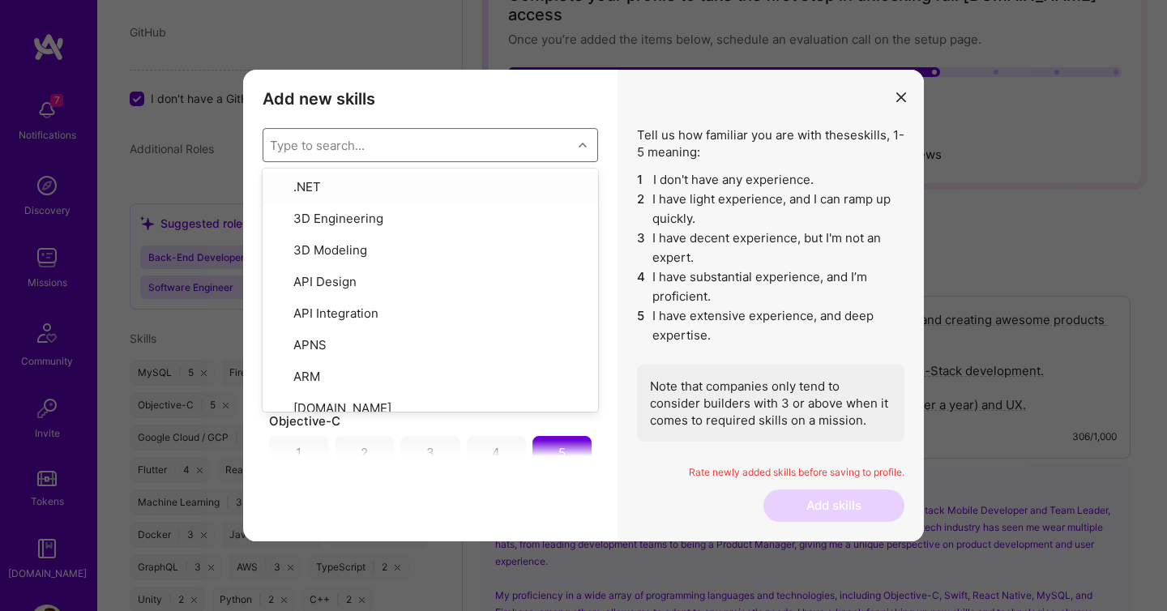
click at [434, 103] on h3 "Add new skills" at bounding box center [431, 98] width 336 height 19
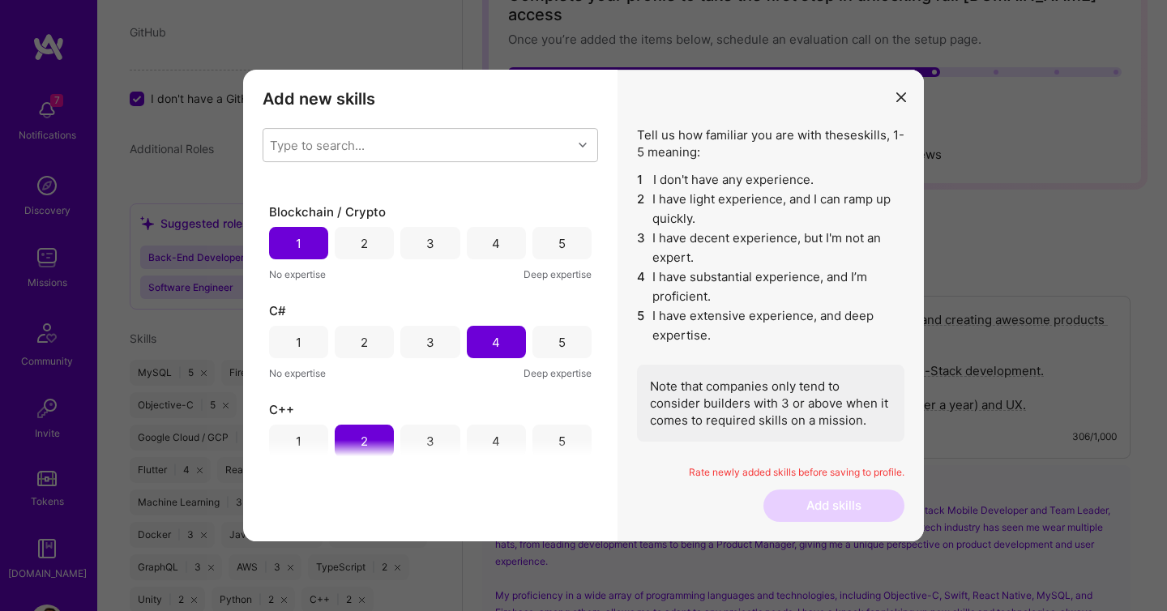
scroll to position [0, 0]
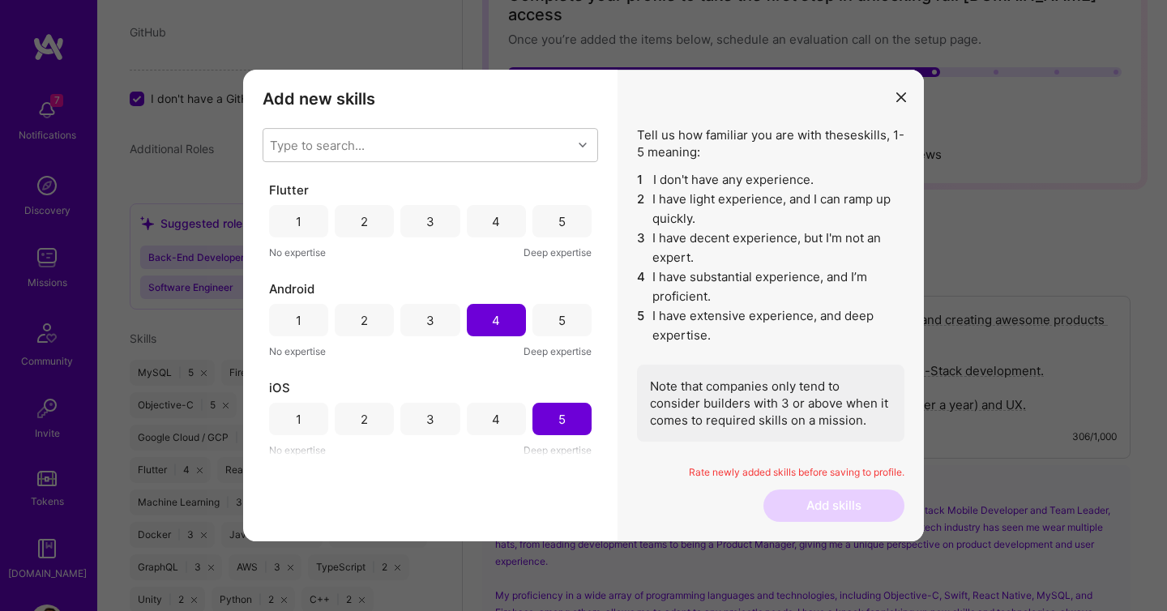
click at [559, 218] on div "5" at bounding box center [562, 221] width 7 height 17
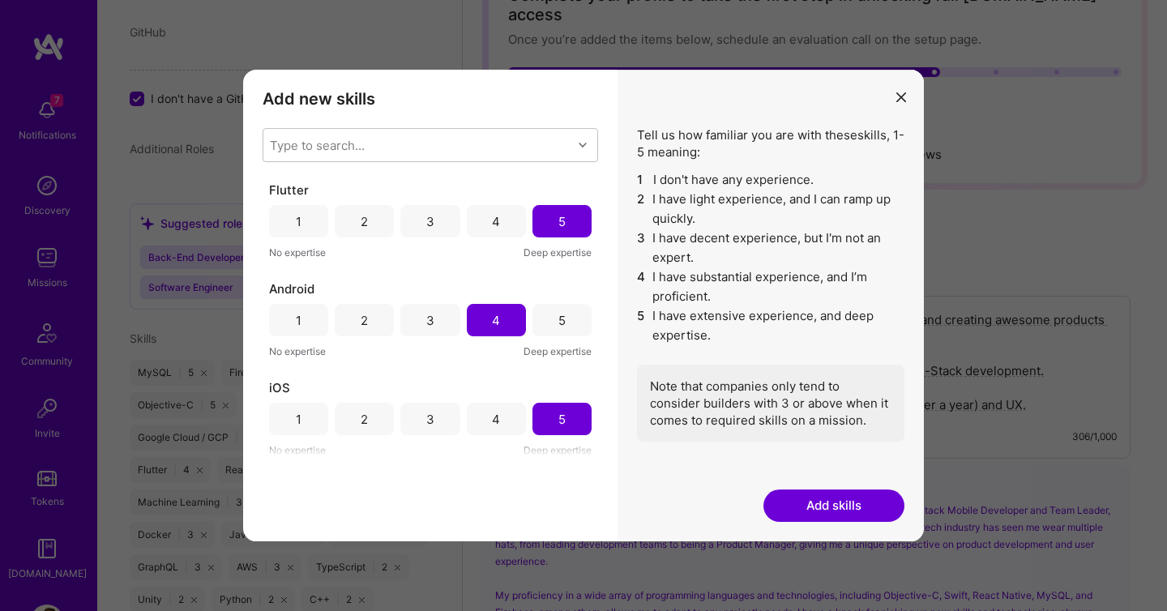
click at [817, 510] on button "Add skills" at bounding box center [834, 506] width 141 height 32
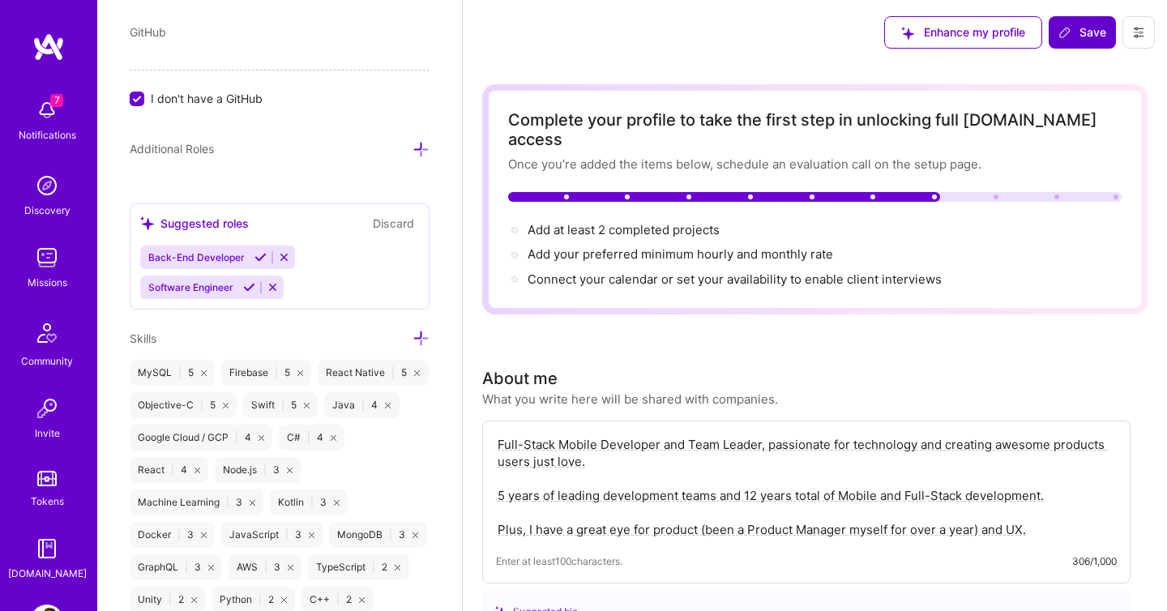
click at [1069, 30] on icon at bounding box center [1065, 32] width 13 height 13
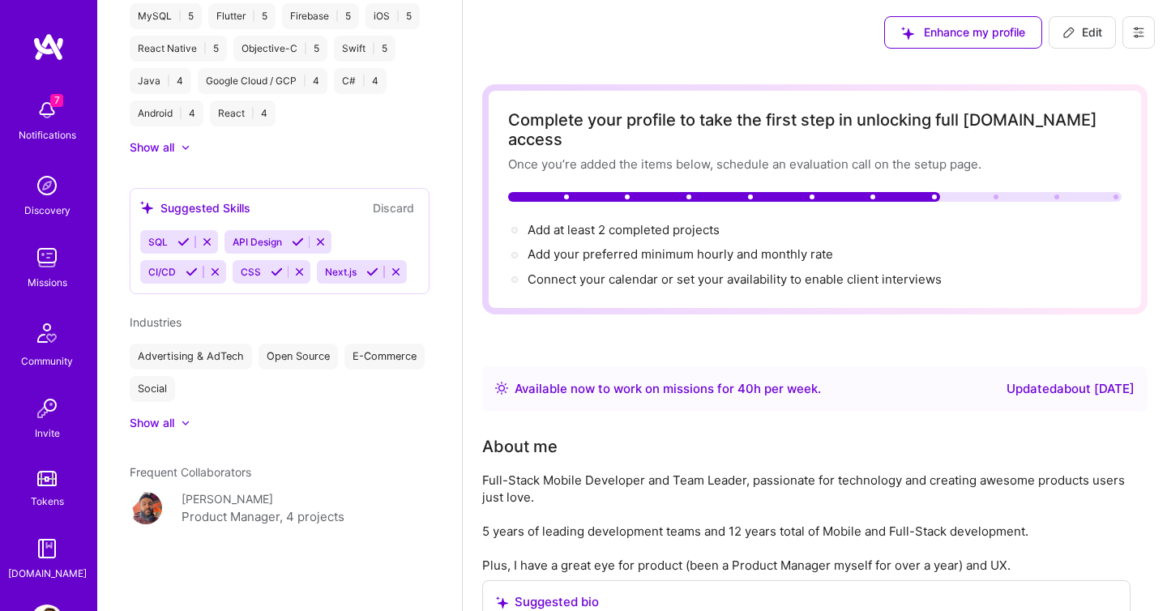
scroll to position [628, 0]
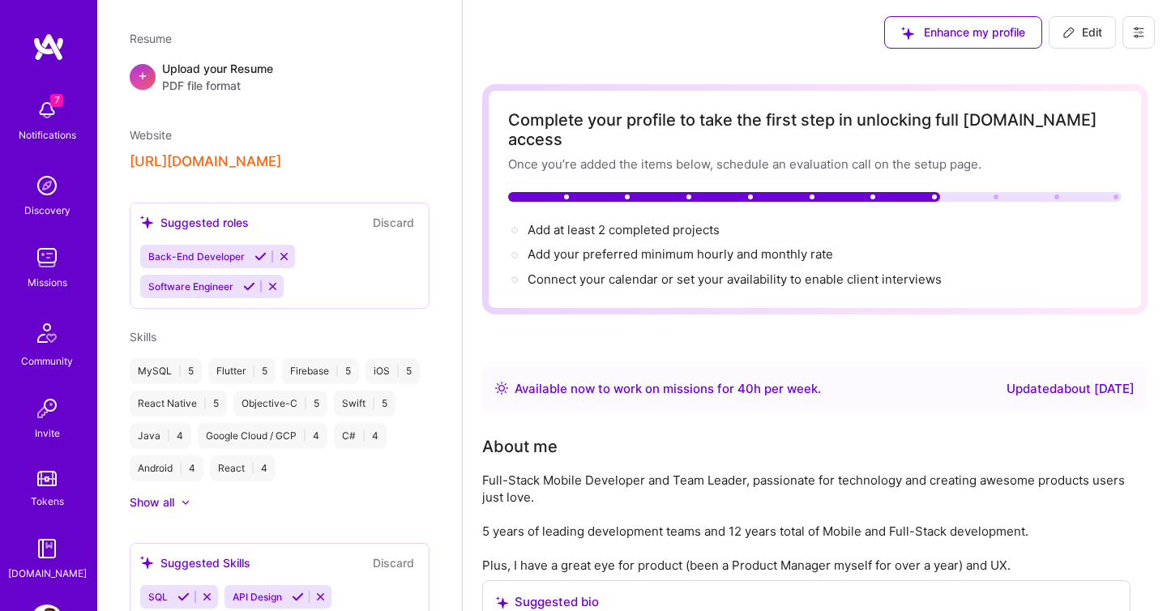
click at [48, 259] on img at bounding box center [47, 258] width 32 height 32
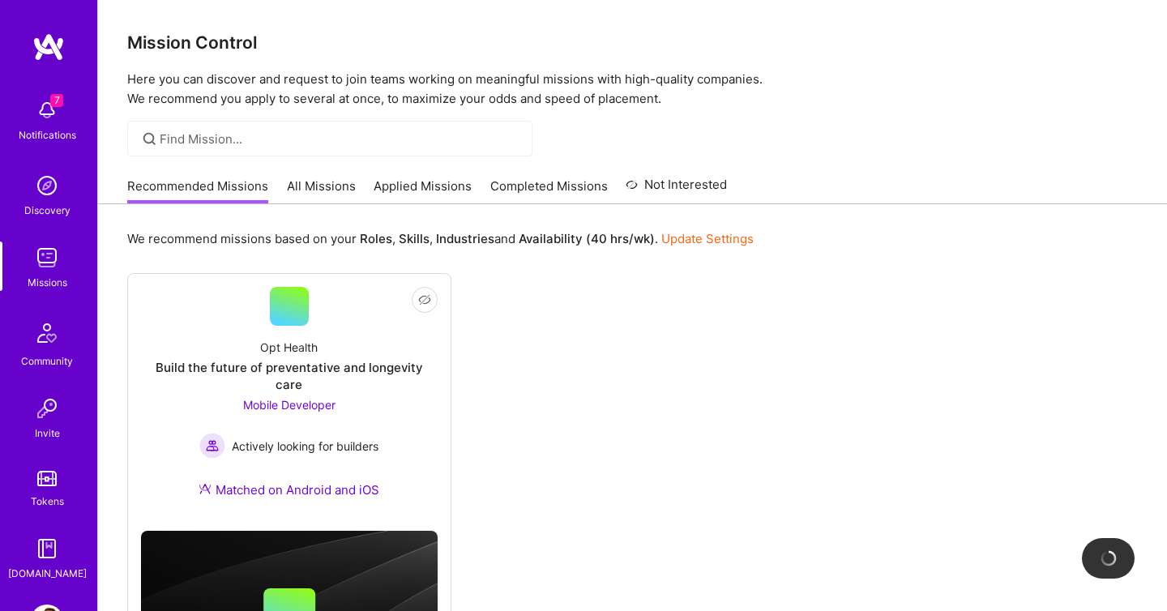
scroll to position [122, 0]
